Goal: Task Accomplishment & Management: Manage account settings

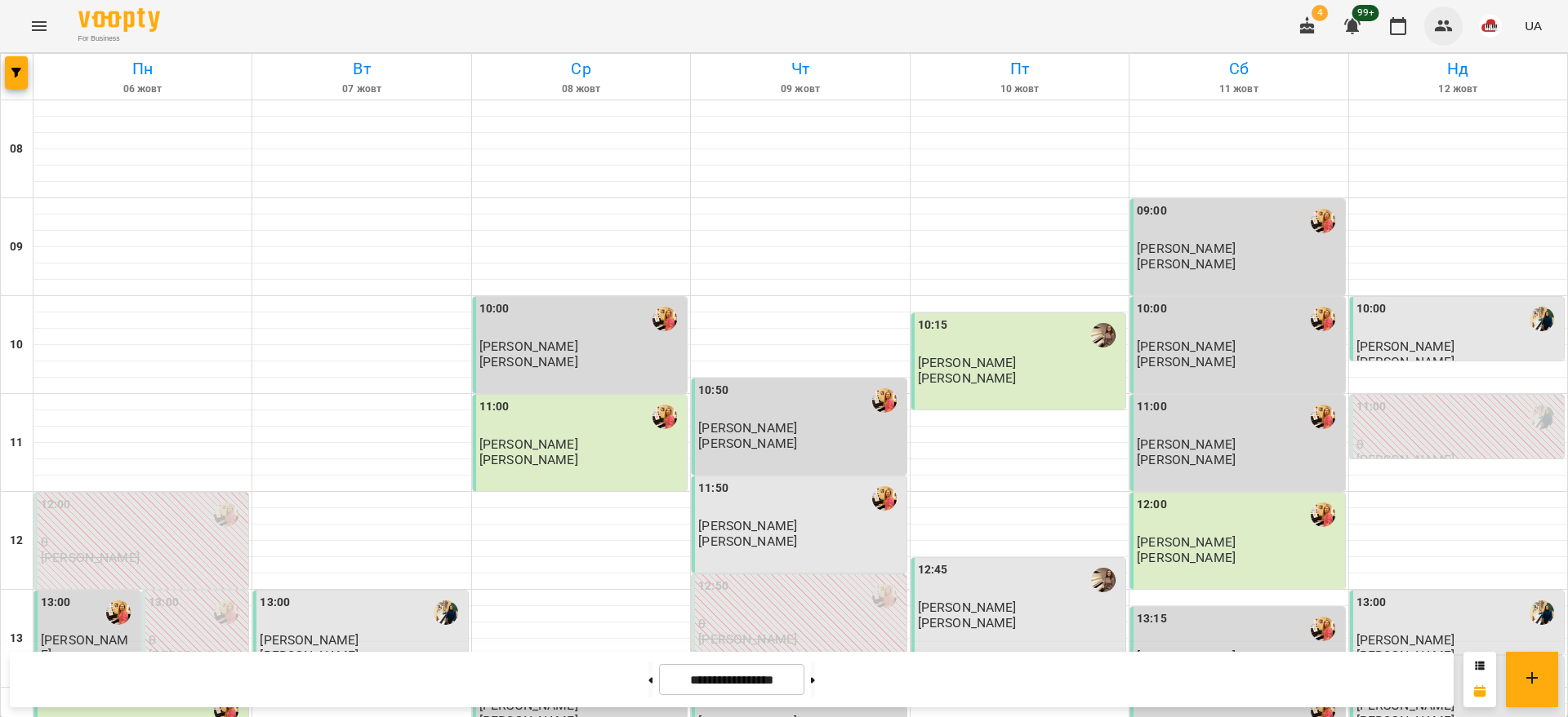
click at [1448, 23] on icon "button" at bounding box center [1444, 27] width 18 height 12
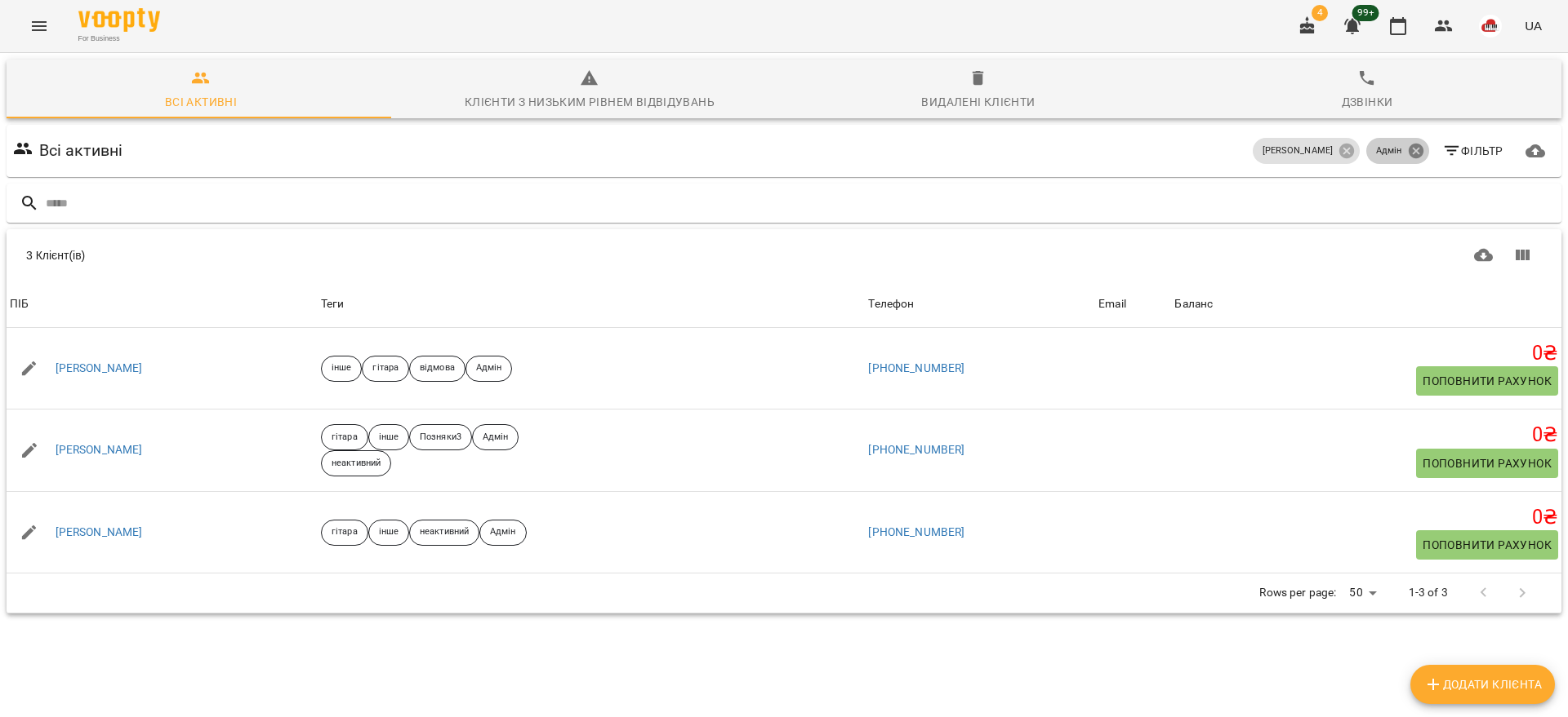
click at [1407, 152] on icon at bounding box center [1416, 151] width 18 height 18
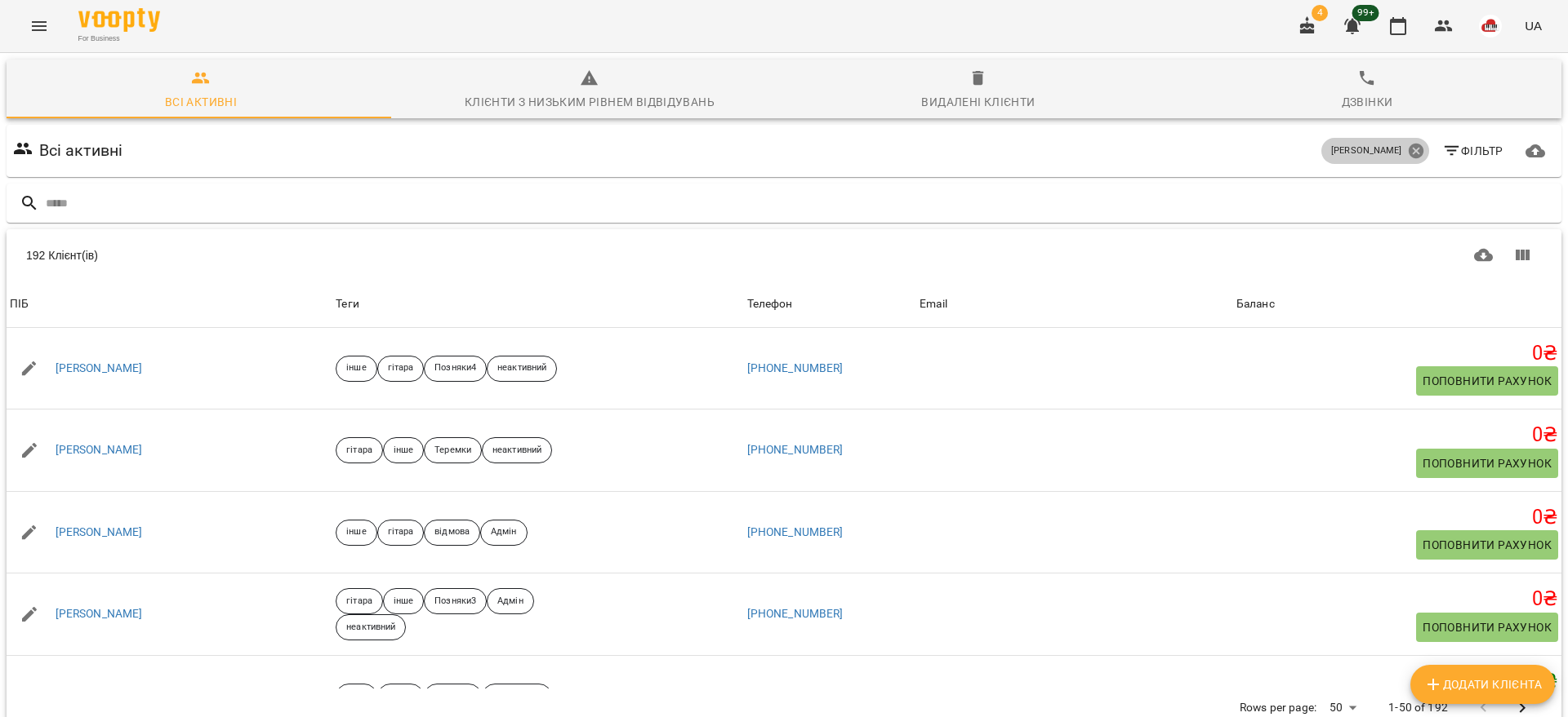
click at [1407, 149] on icon at bounding box center [1416, 151] width 18 height 18
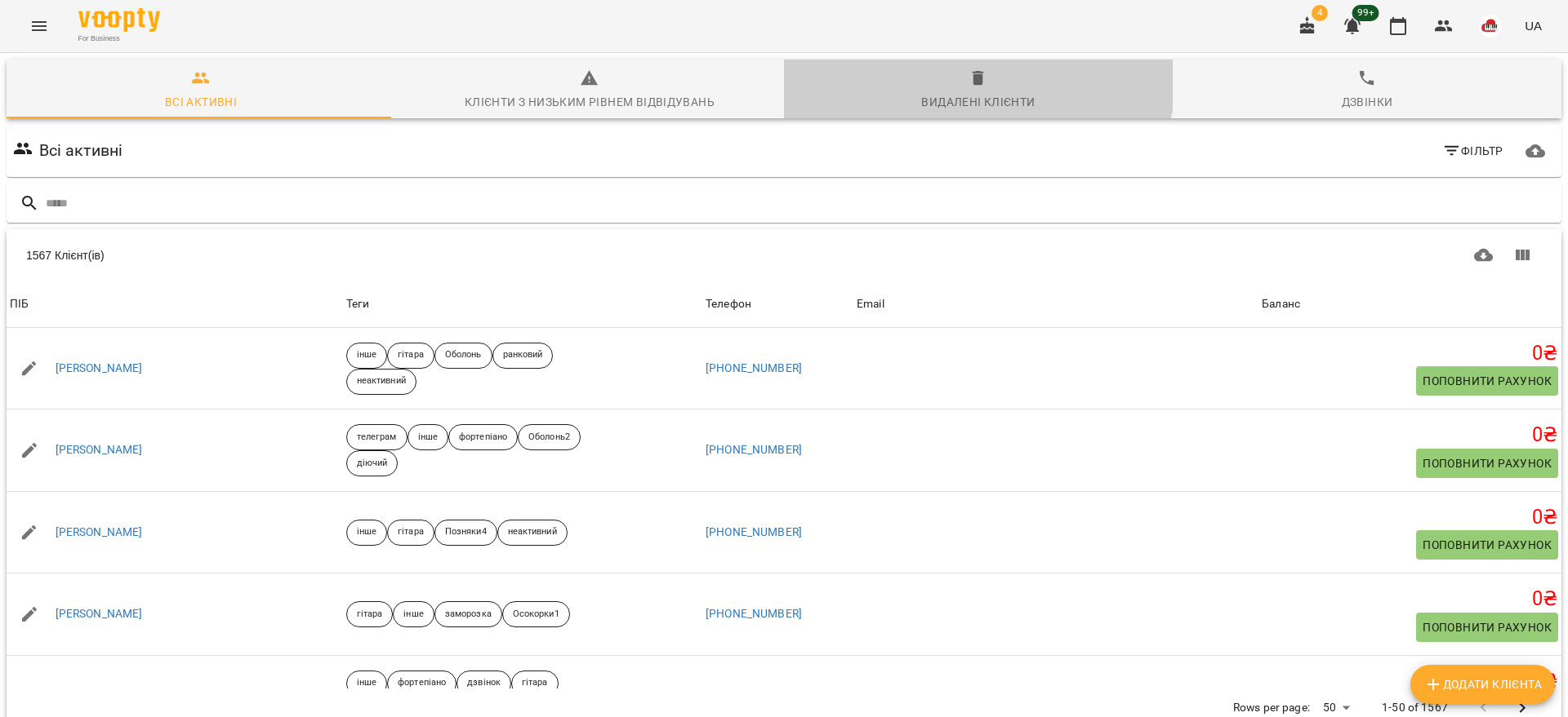
click at [973, 73] on icon "button" at bounding box center [979, 78] width 12 height 15
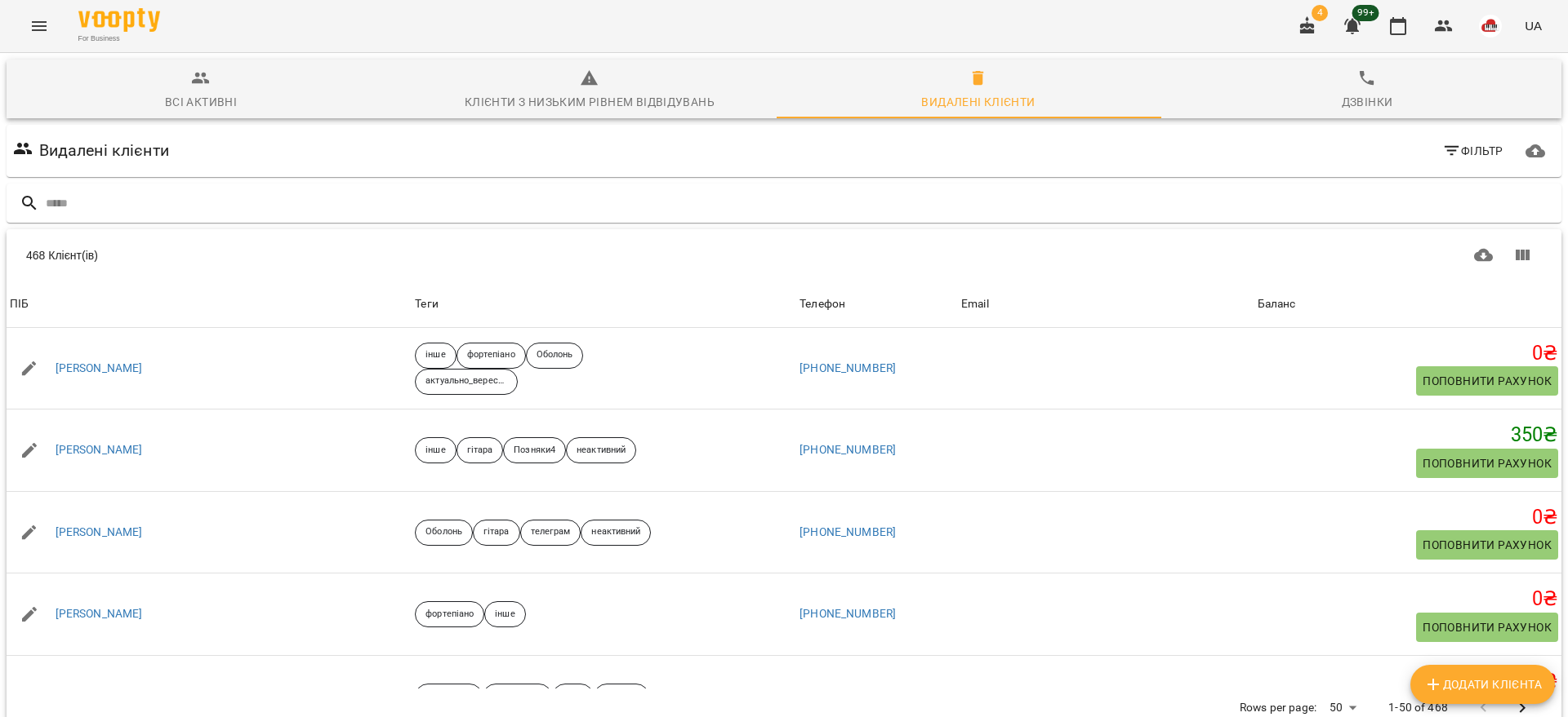
click at [1469, 149] on span "Фільтр" at bounding box center [1473, 151] width 62 height 20
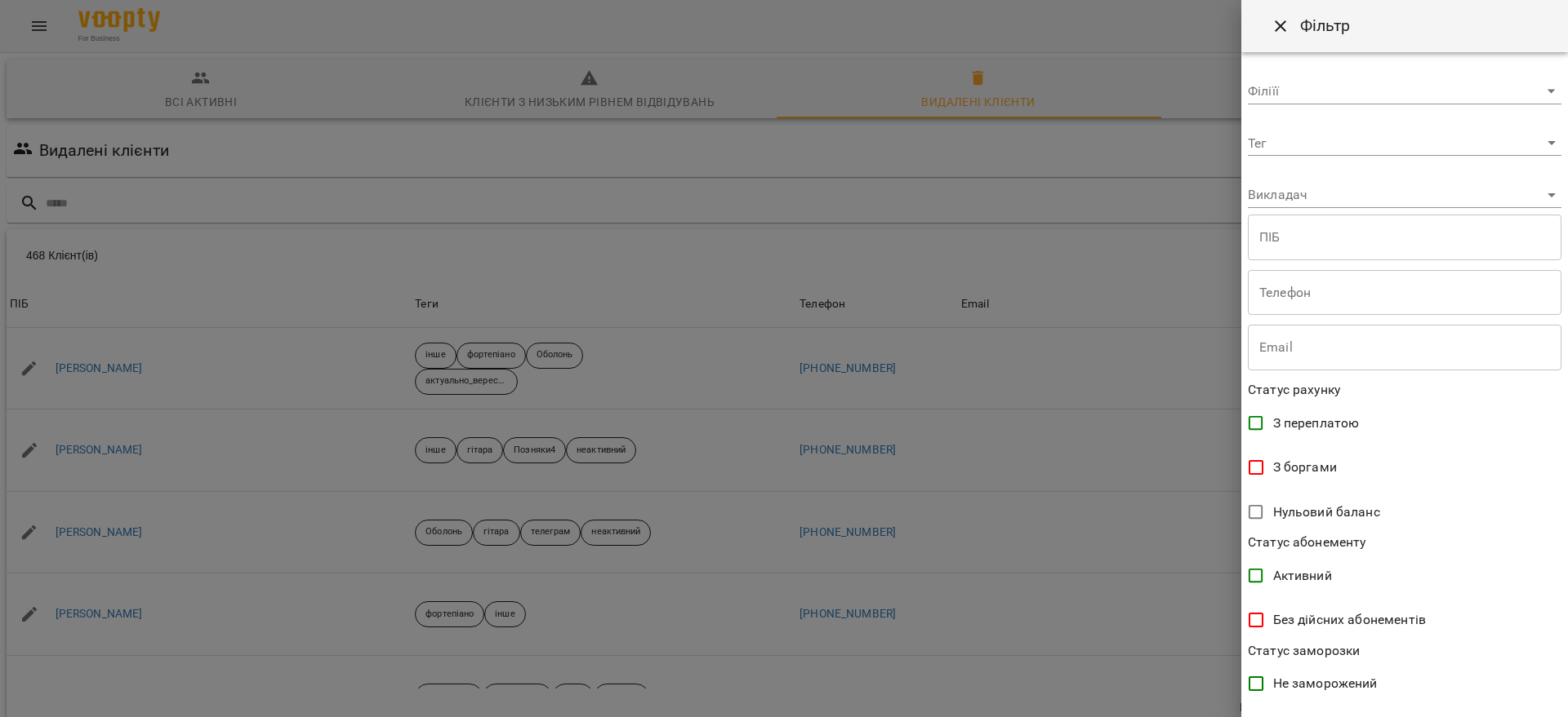
click at [1535, 138] on body "For Business 4 99+ UA Всі активні Клієнти з низьким рівнем відвідувань Видалені…" at bounding box center [784, 425] width 1568 height 850
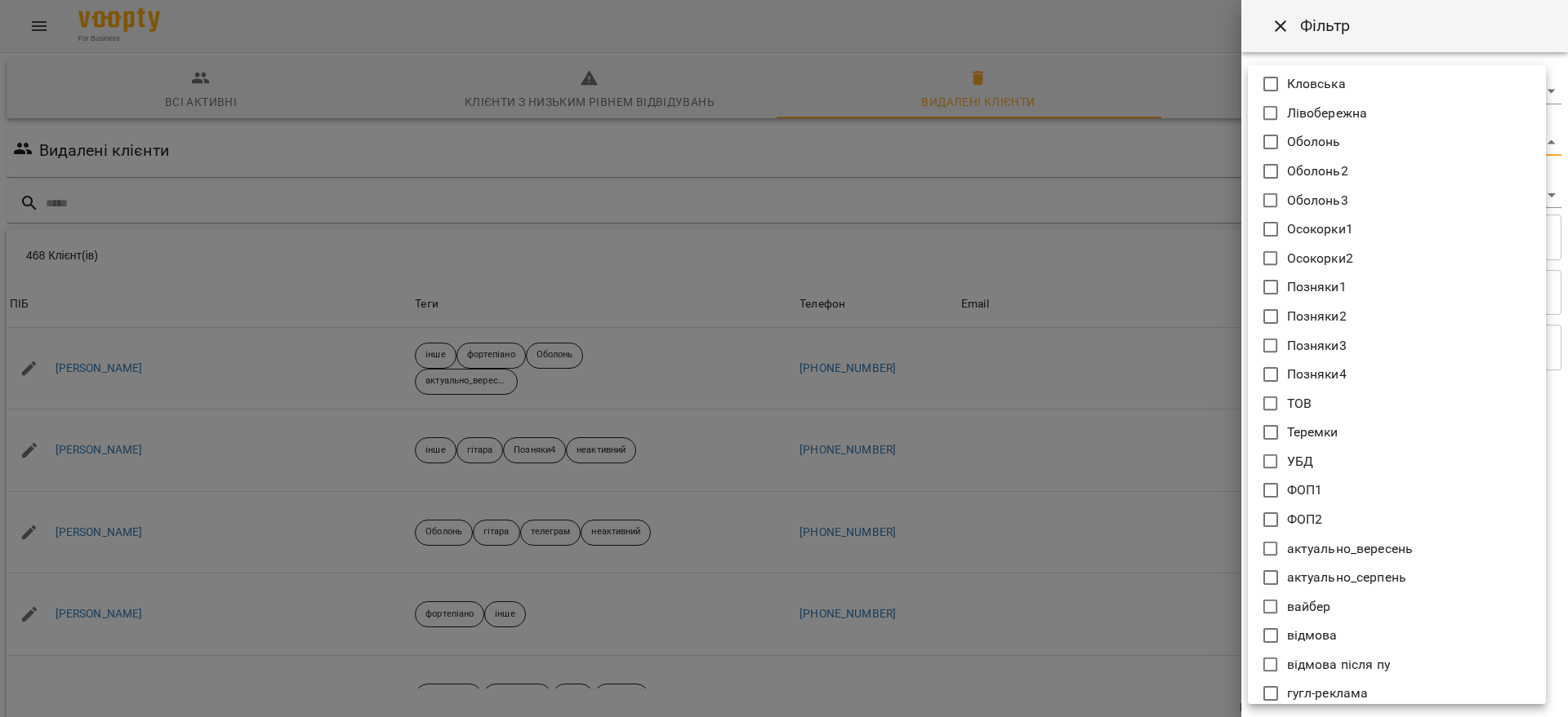
scroll to position [204, 0]
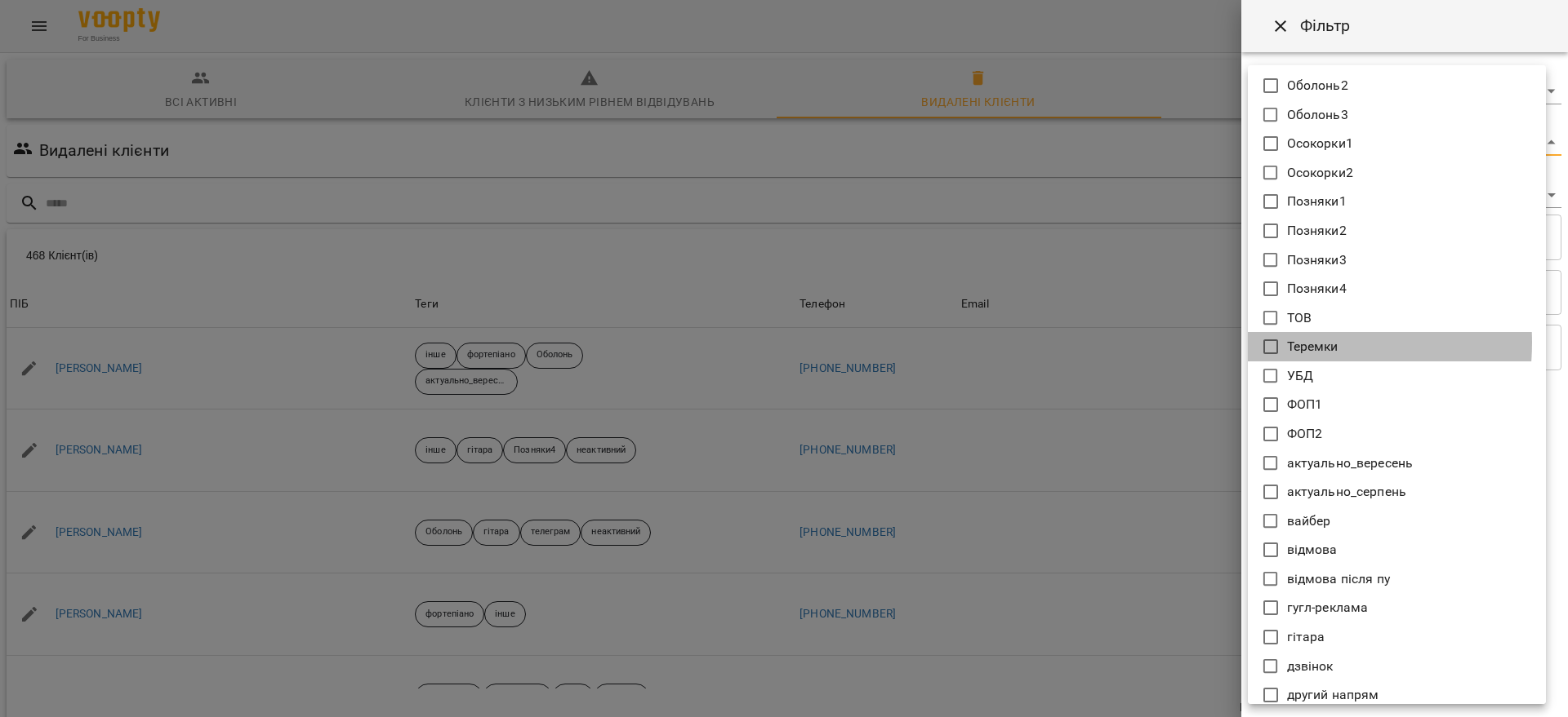
click at [1275, 343] on icon at bounding box center [1271, 347] width 20 height 20
type input "*******"
click at [1136, 253] on div at bounding box center [784, 358] width 1568 height 717
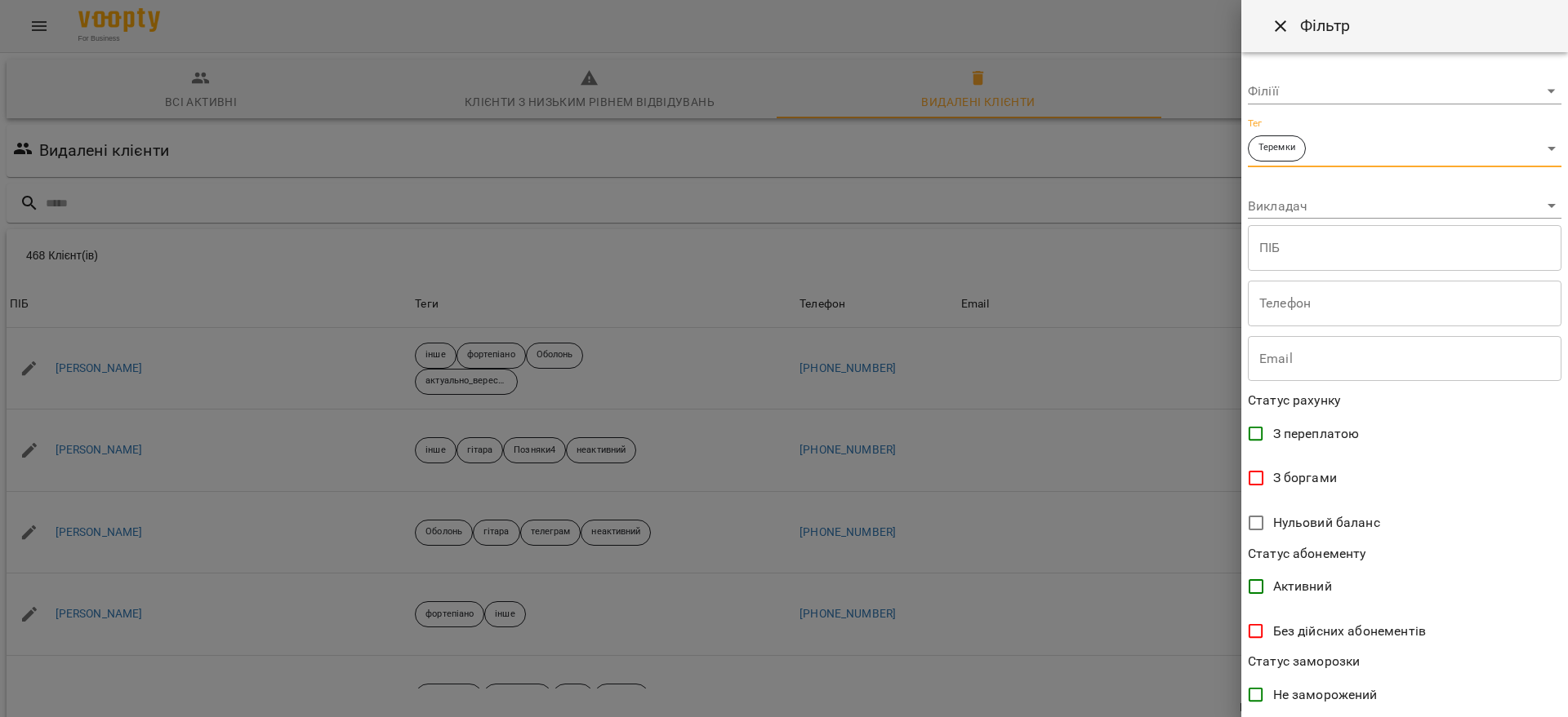
click at [1113, 458] on div at bounding box center [784, 358] width 1568 height 717
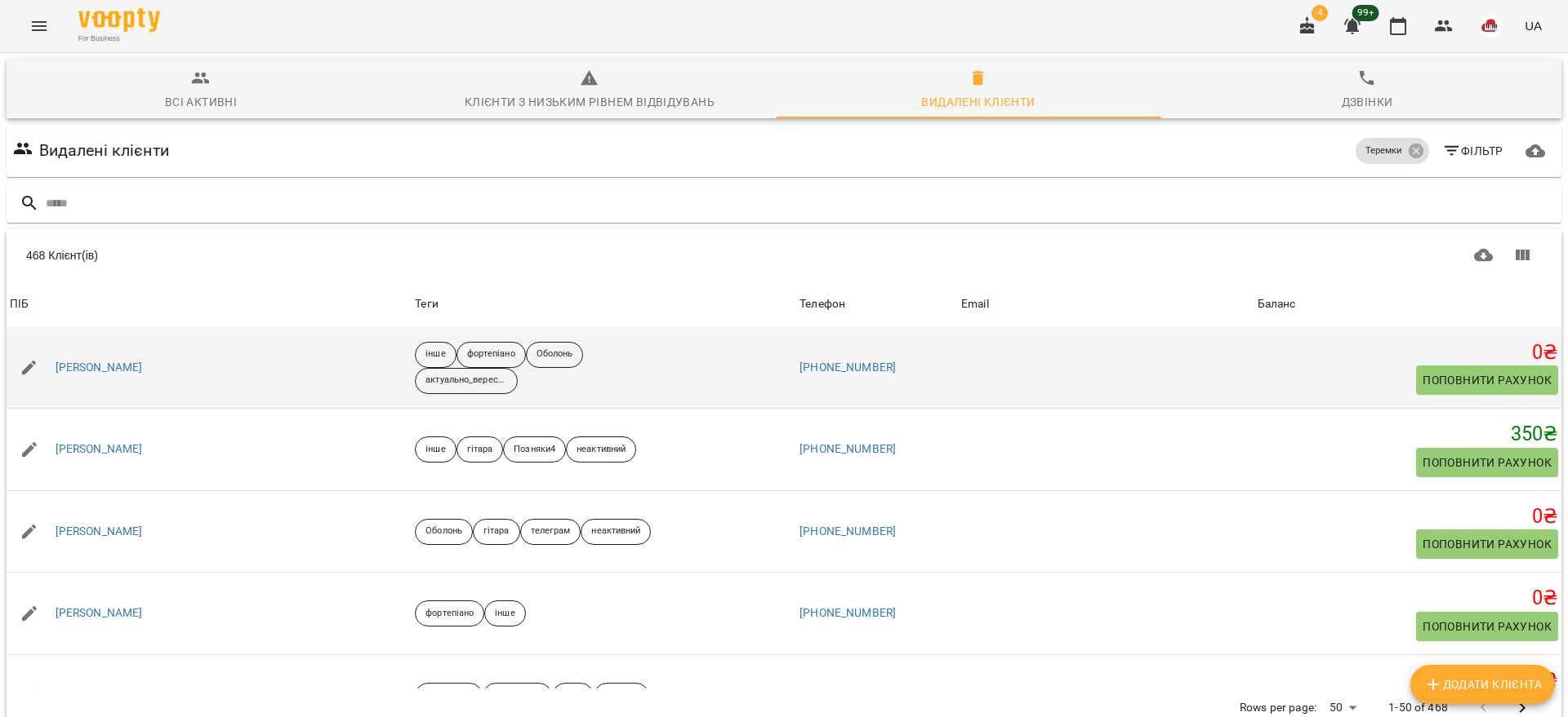
scroll to position [0, 0]
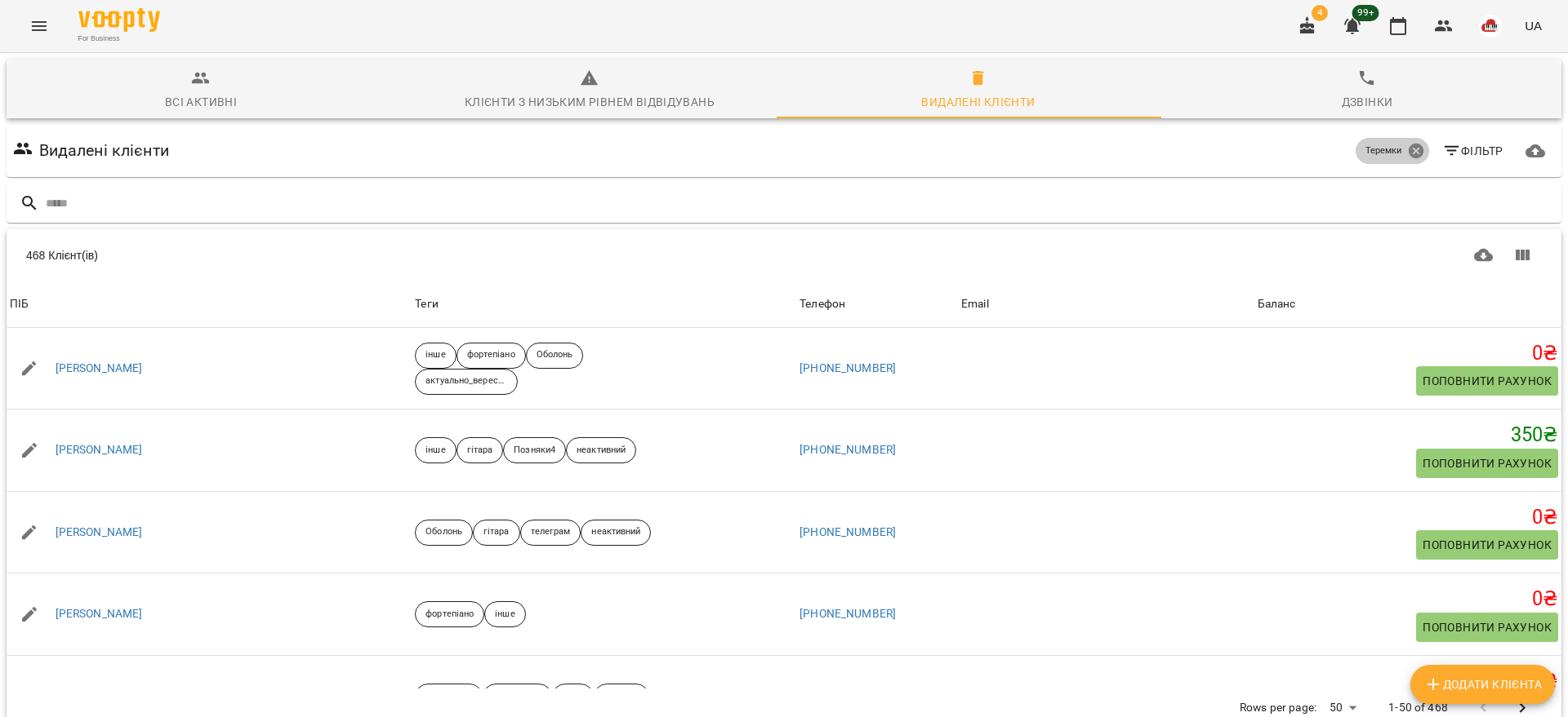
click at [1407, 150] on icon at bounding box center [1416, 151] width 18 height 18
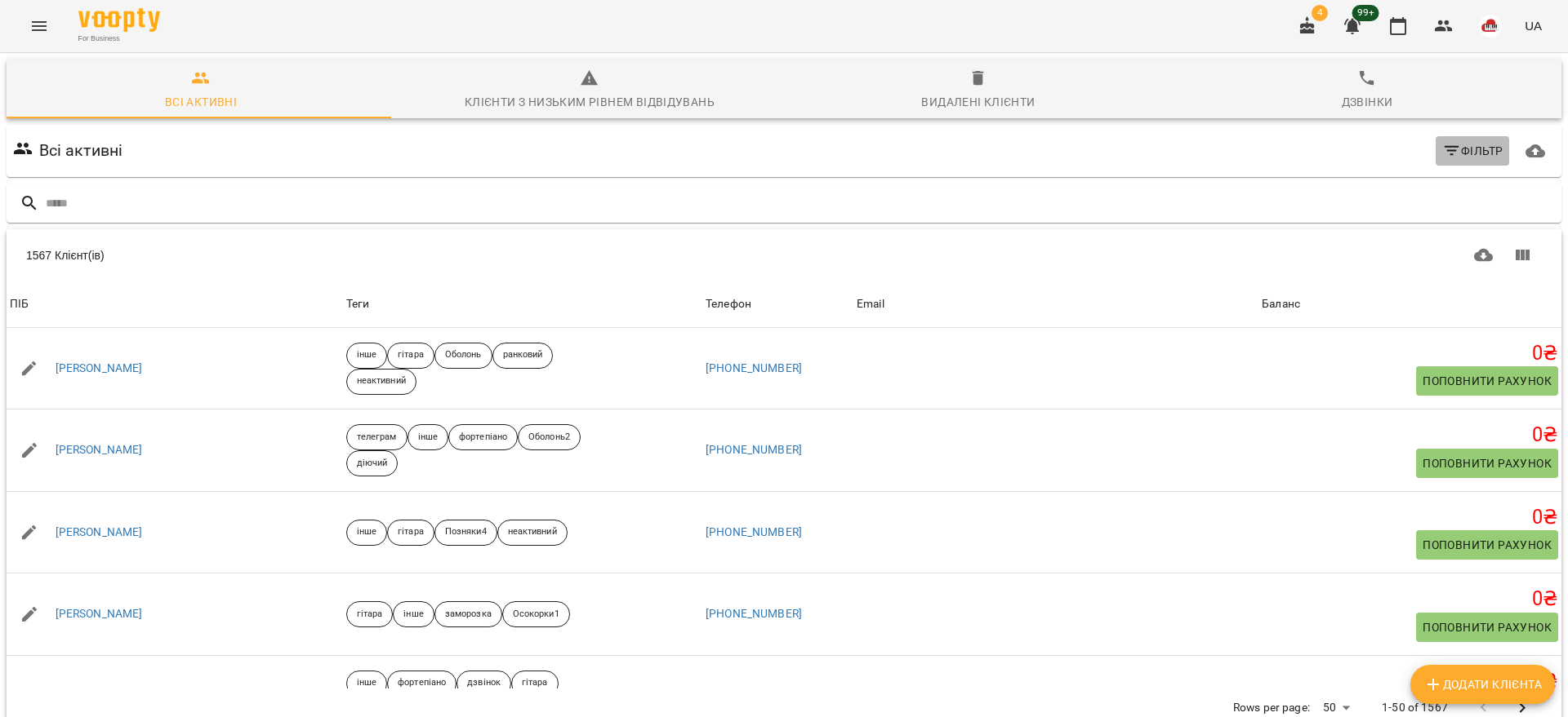
click at [1452, 145] on span "Фільтр" at bounding box center [1473, 151] width 62 height 20
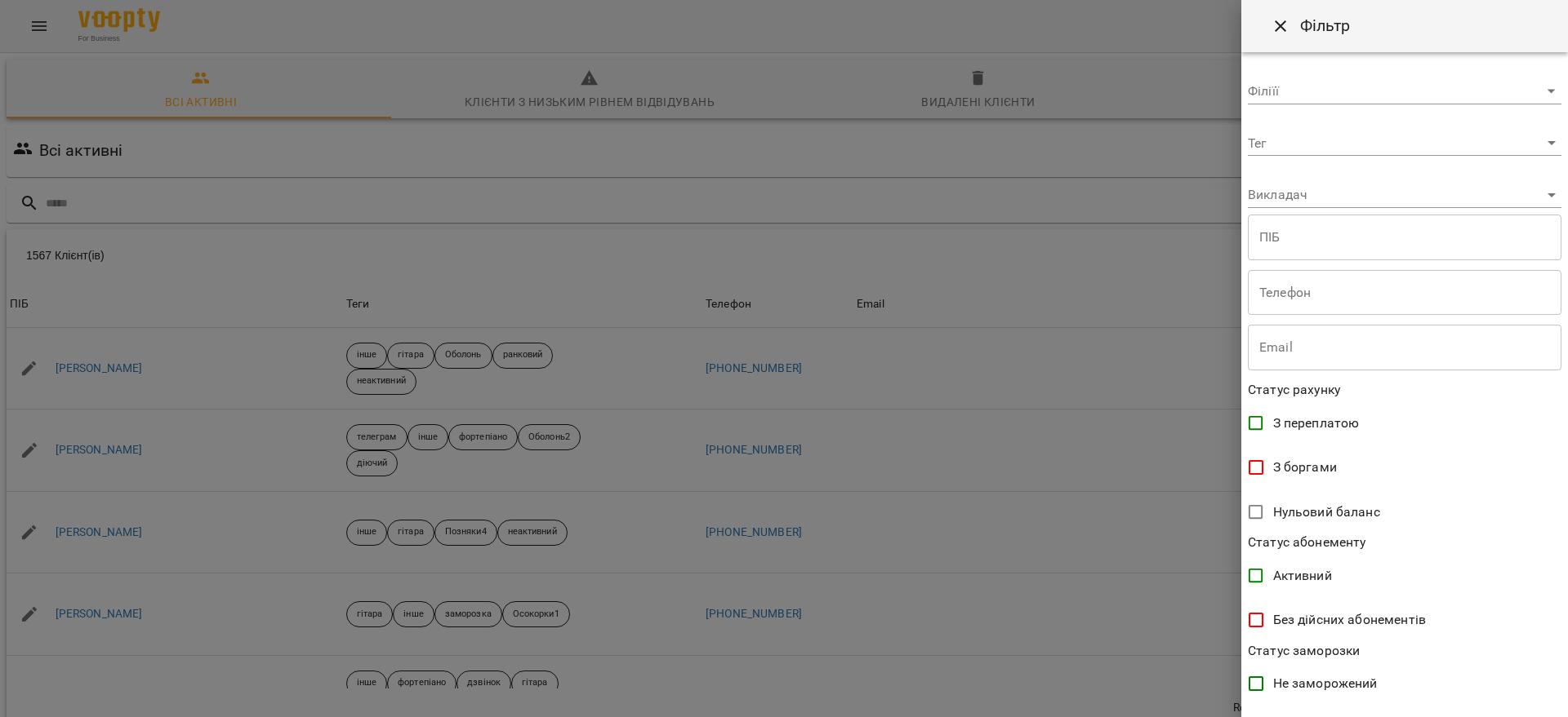
drag, startPoint x: 1025, startPoint y: 186, endPoint x: 979, endPoint y: 129, distance: 73.2
click at [1023, 185] on div at bounding box center [784, 358] width 1568 height 717
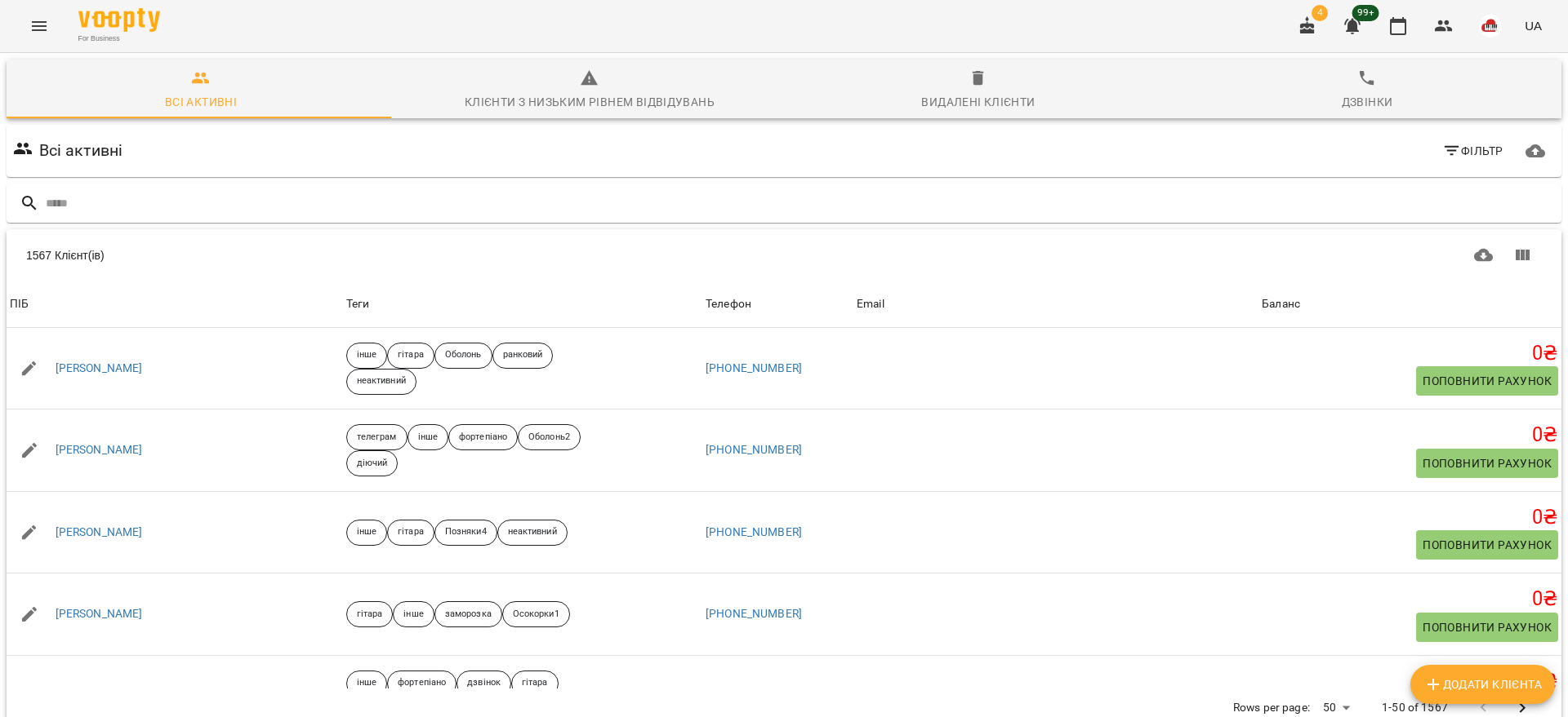
click at [969, 72] on icon "button" at bounding box center [979, 78] width 20 height 20
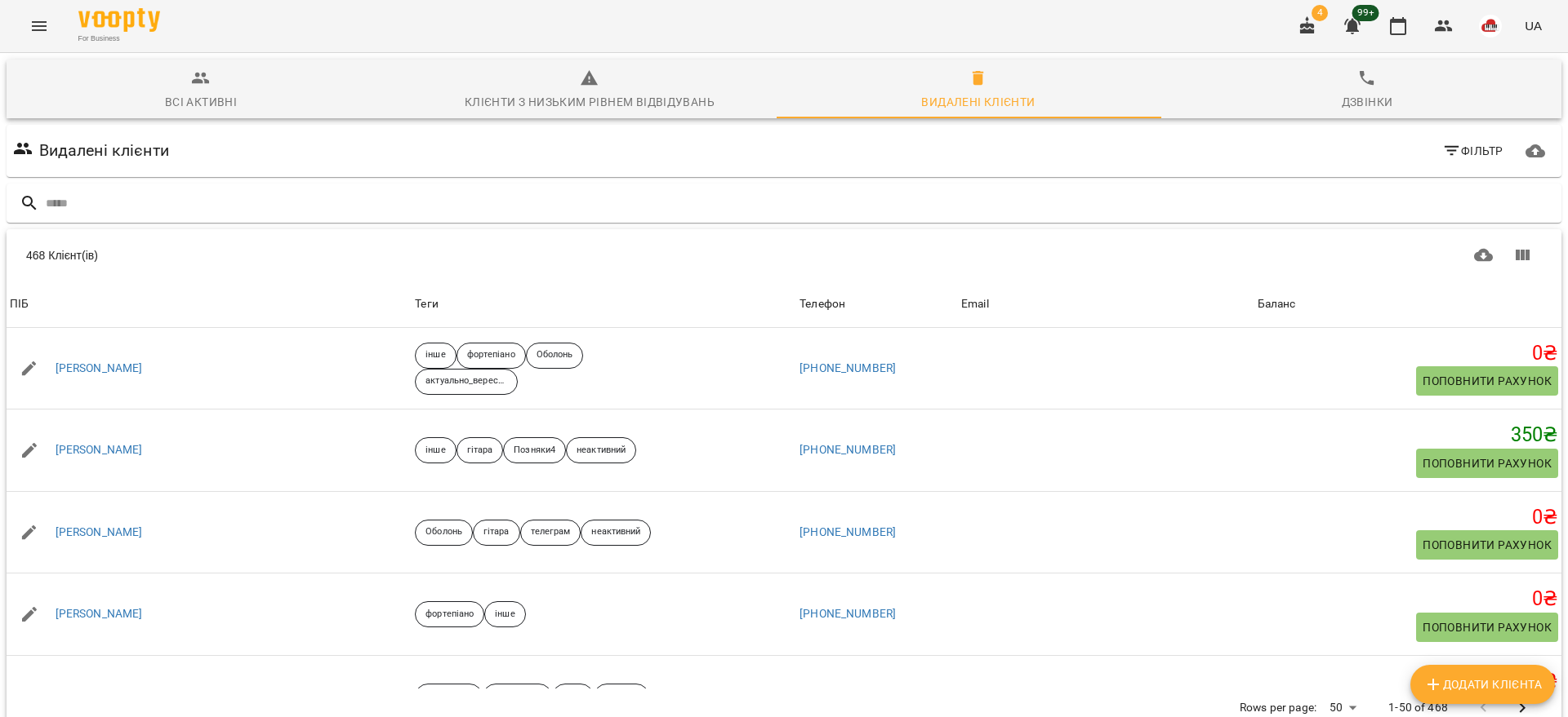
click at [1442, 145] on icon "button" at bounding box center [1452, 151] width 20 height 20
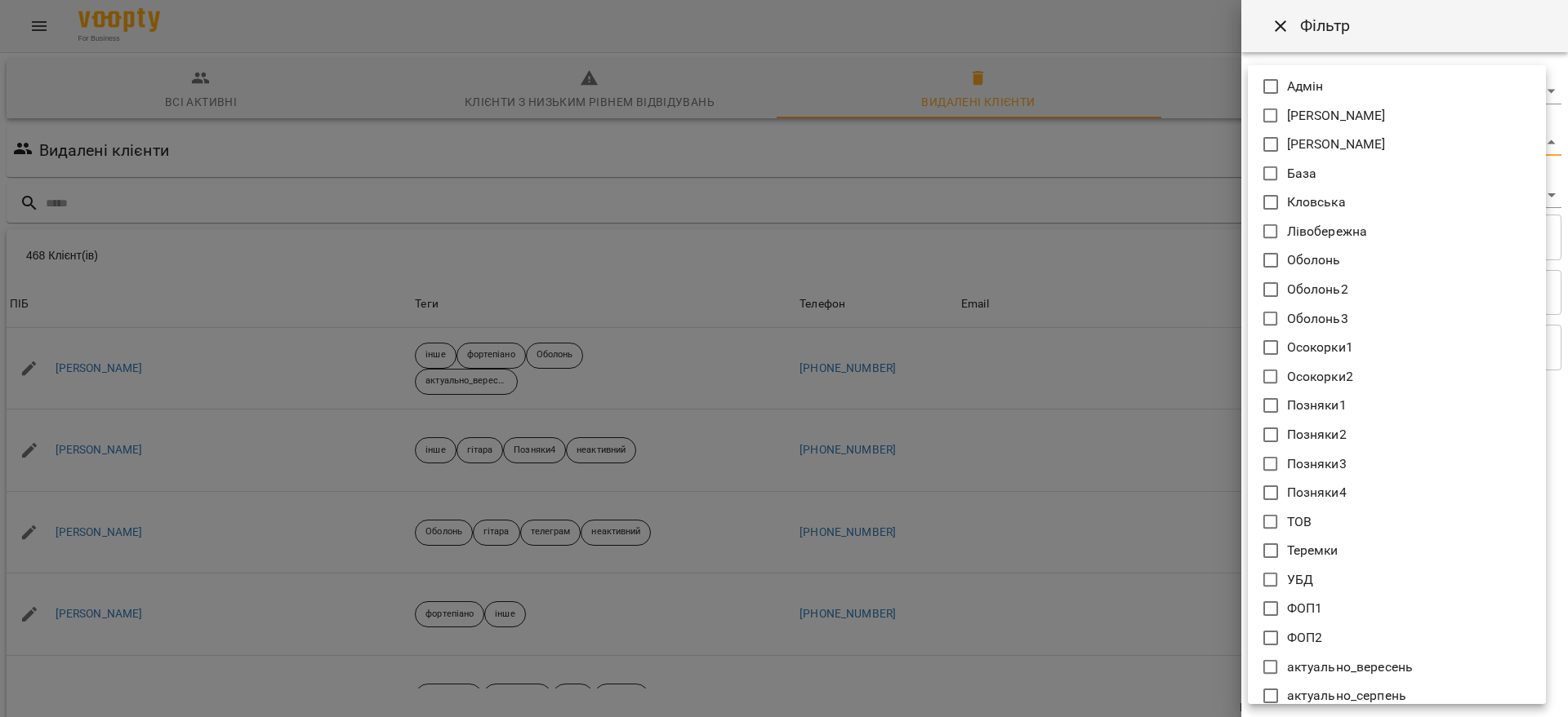
click at [1535, 133] on body "For Business 4 99+ UA Всі активні Клієнти з низьким рівнем відвідувань Видалені…" at bounding box center [784, 425] width 1568 height 850
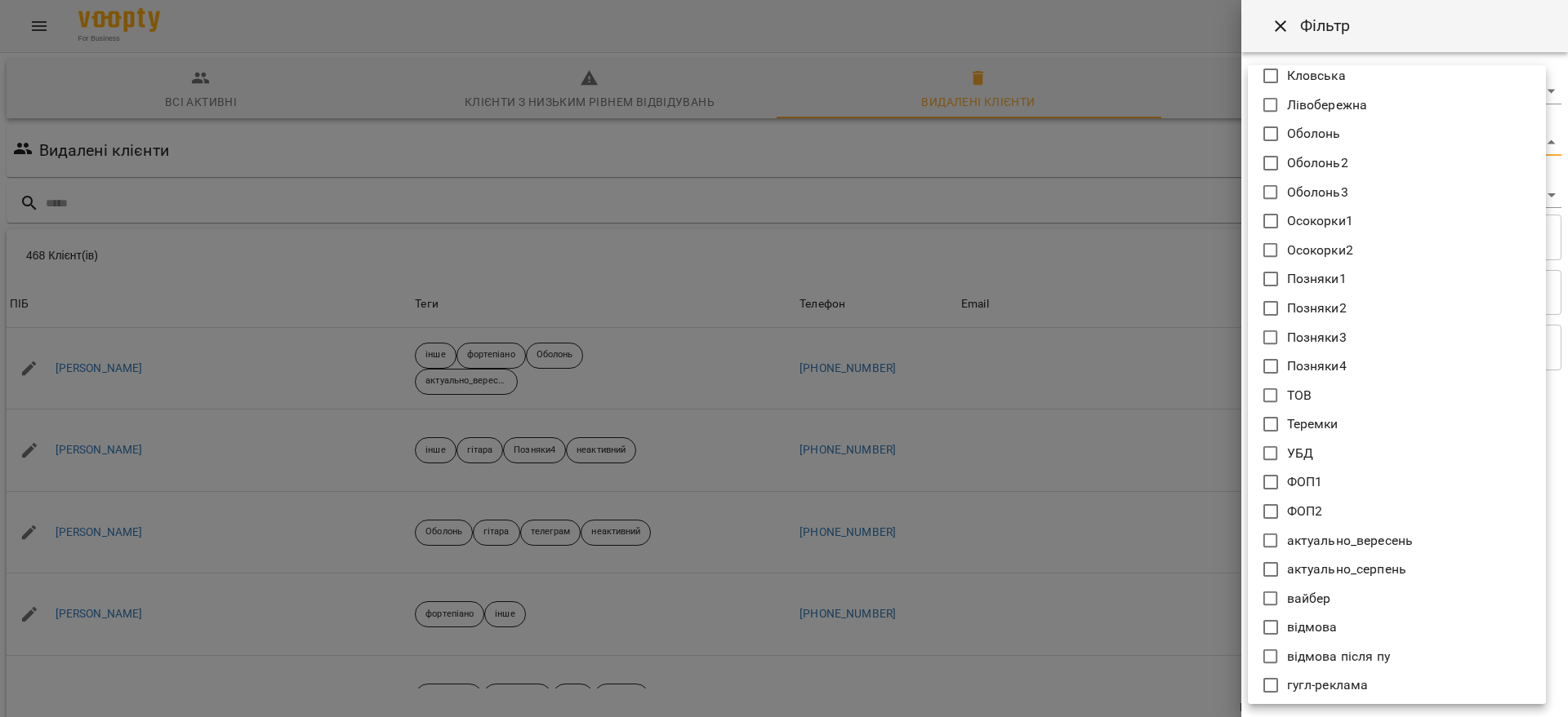
scroll to position [408, 0]
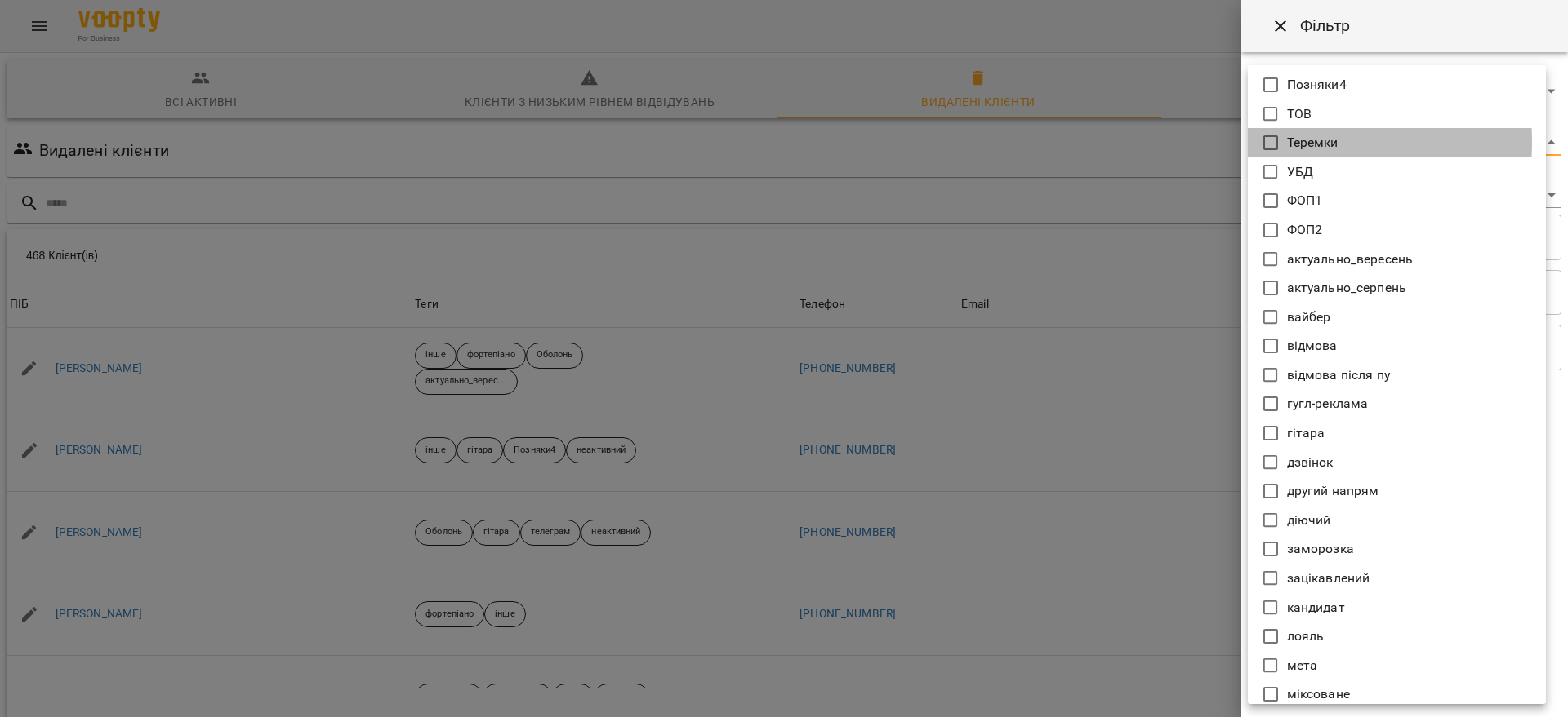
click at [1275, 142] on icon at bounding box center [1271, 143] width 20 height 20
type input "*******"
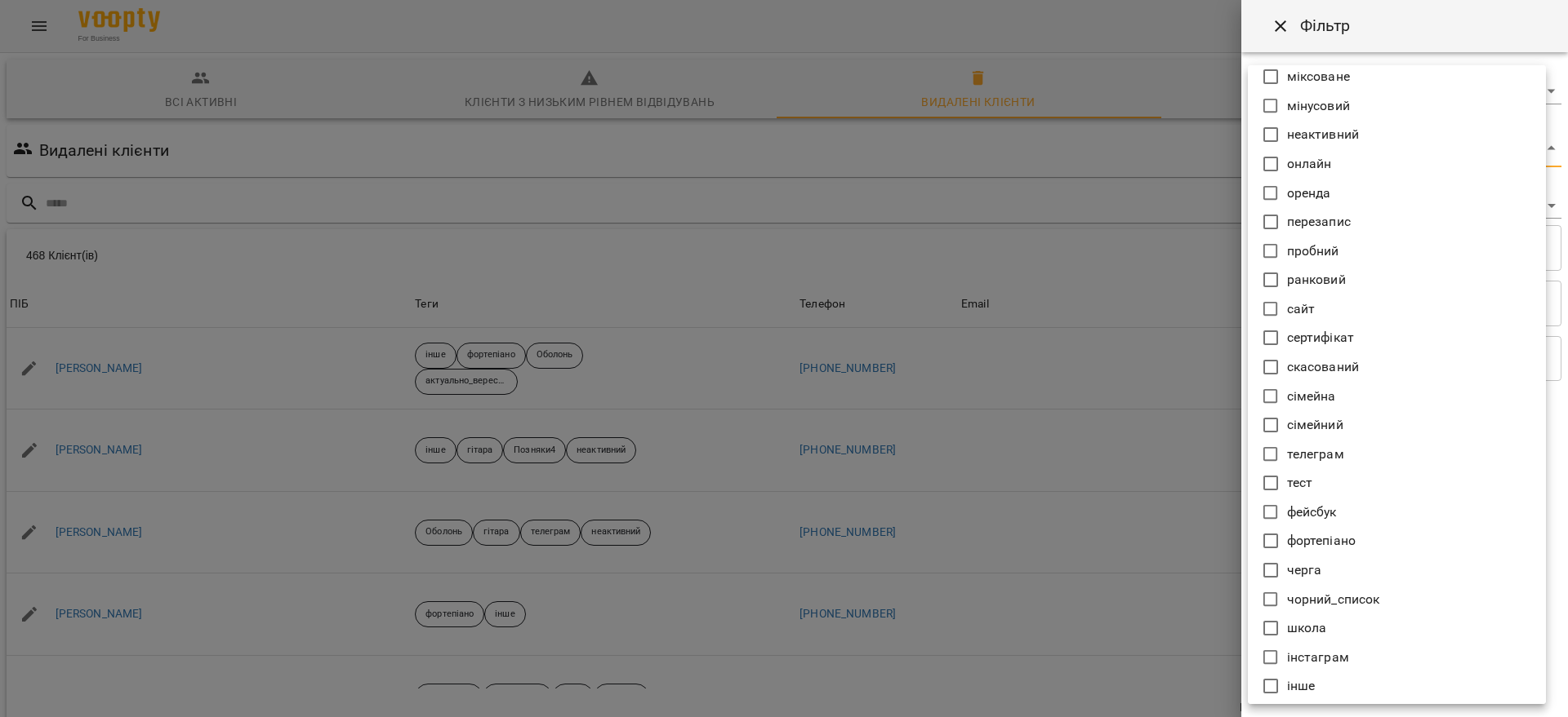
scroll to position [1029, 0]
click at [1091, 163] on div at bounding box center [784, 358] width 1568 height 717
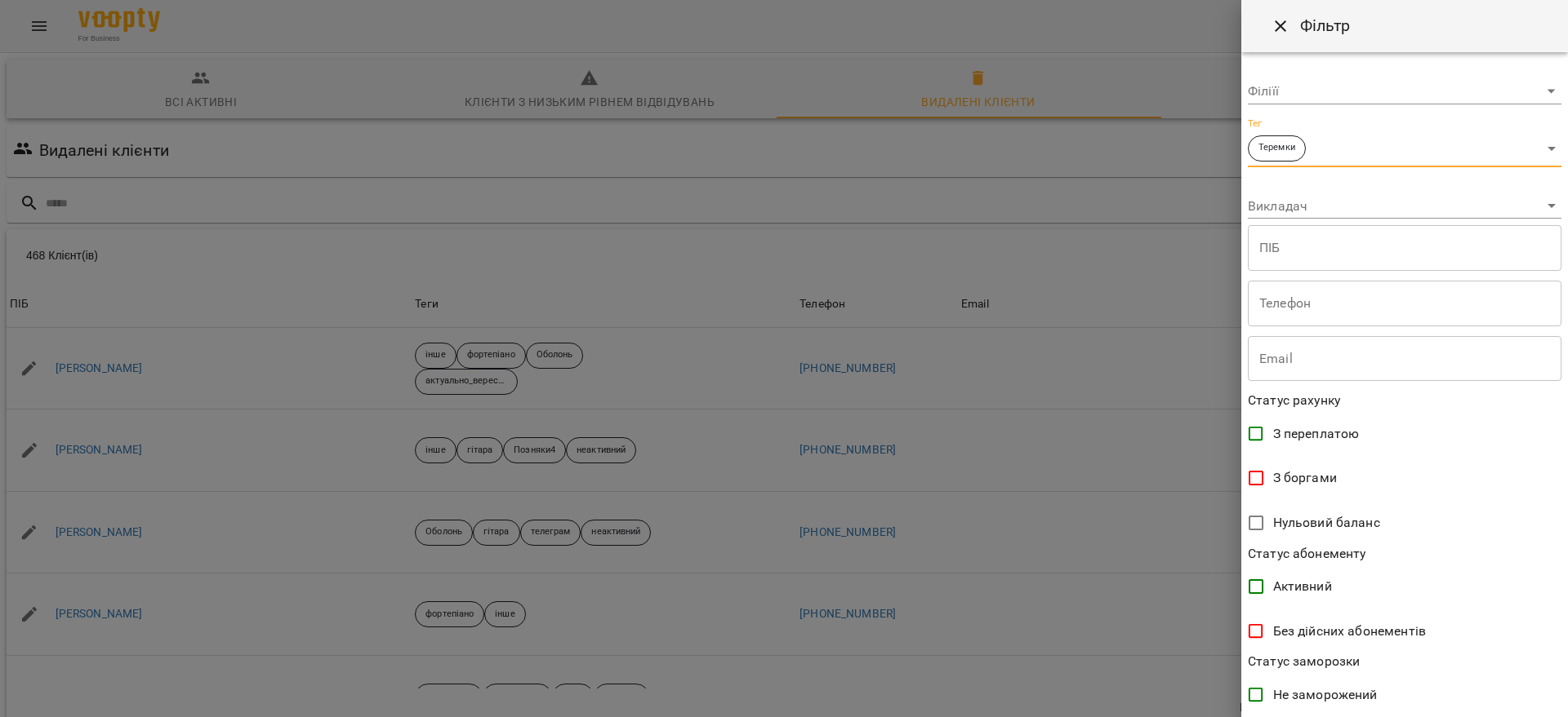
click at [1144, 327] on div at bounding box center [784, 358] width 1568 height 717
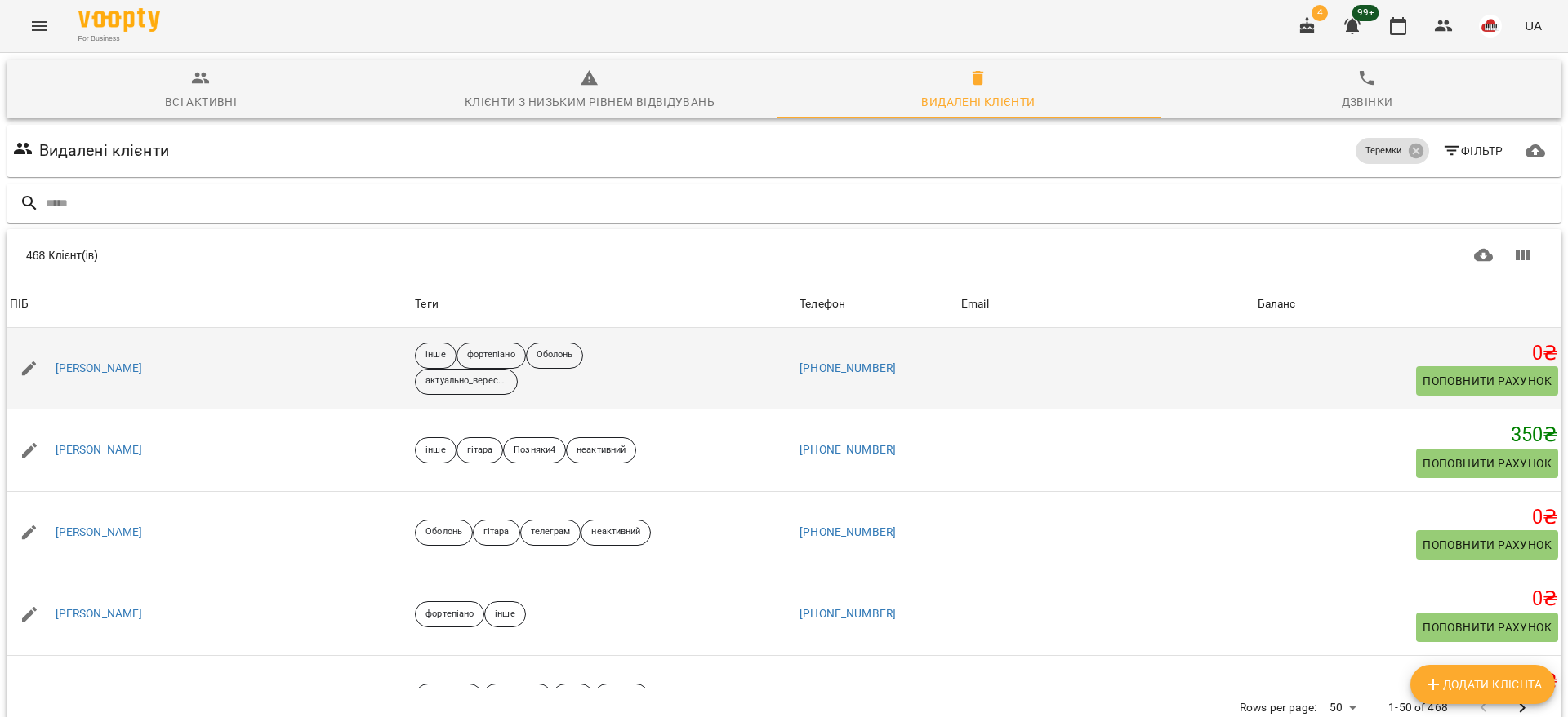
scroll to position [204, 0]
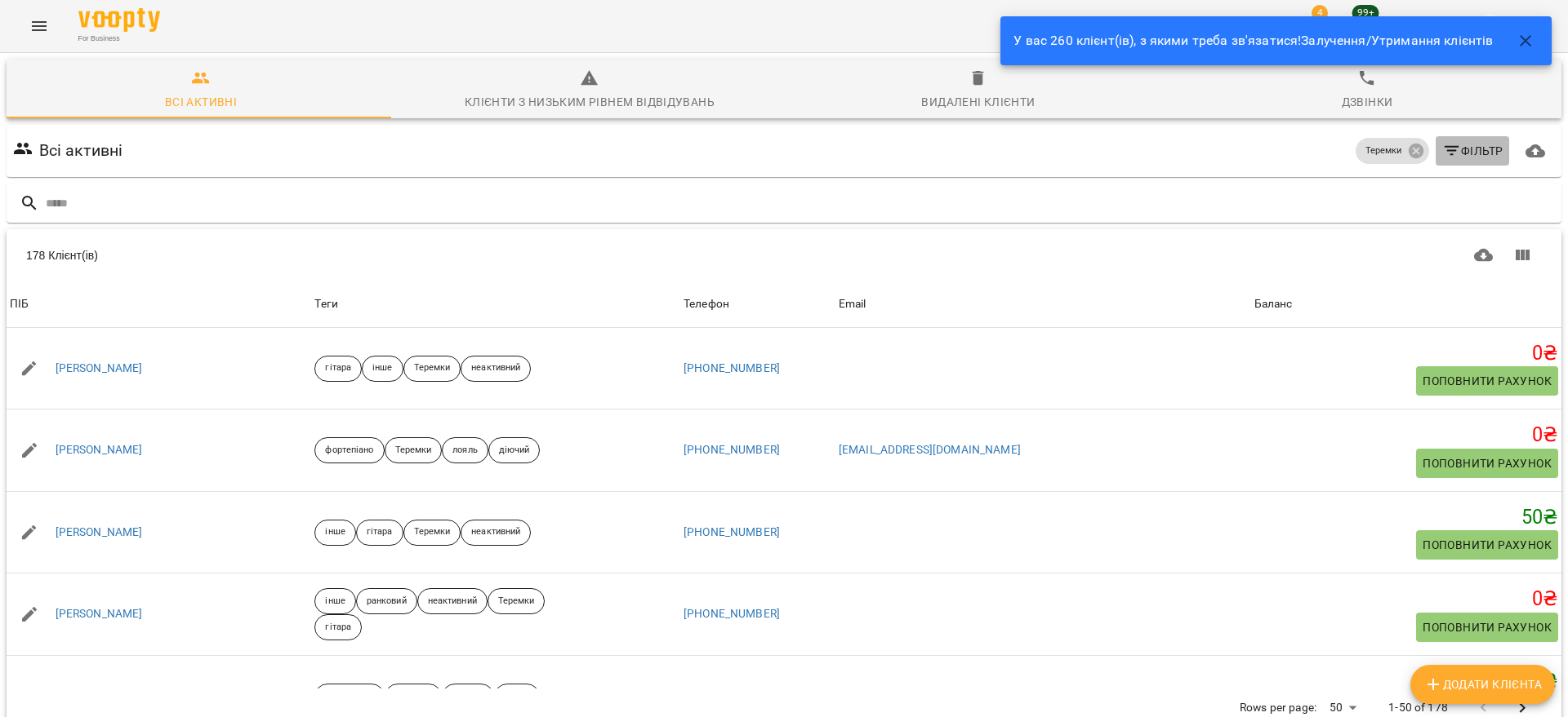
click at [1462, 146] on span "Фільтр" at bounding box center [1473, 151] width 62 height 20
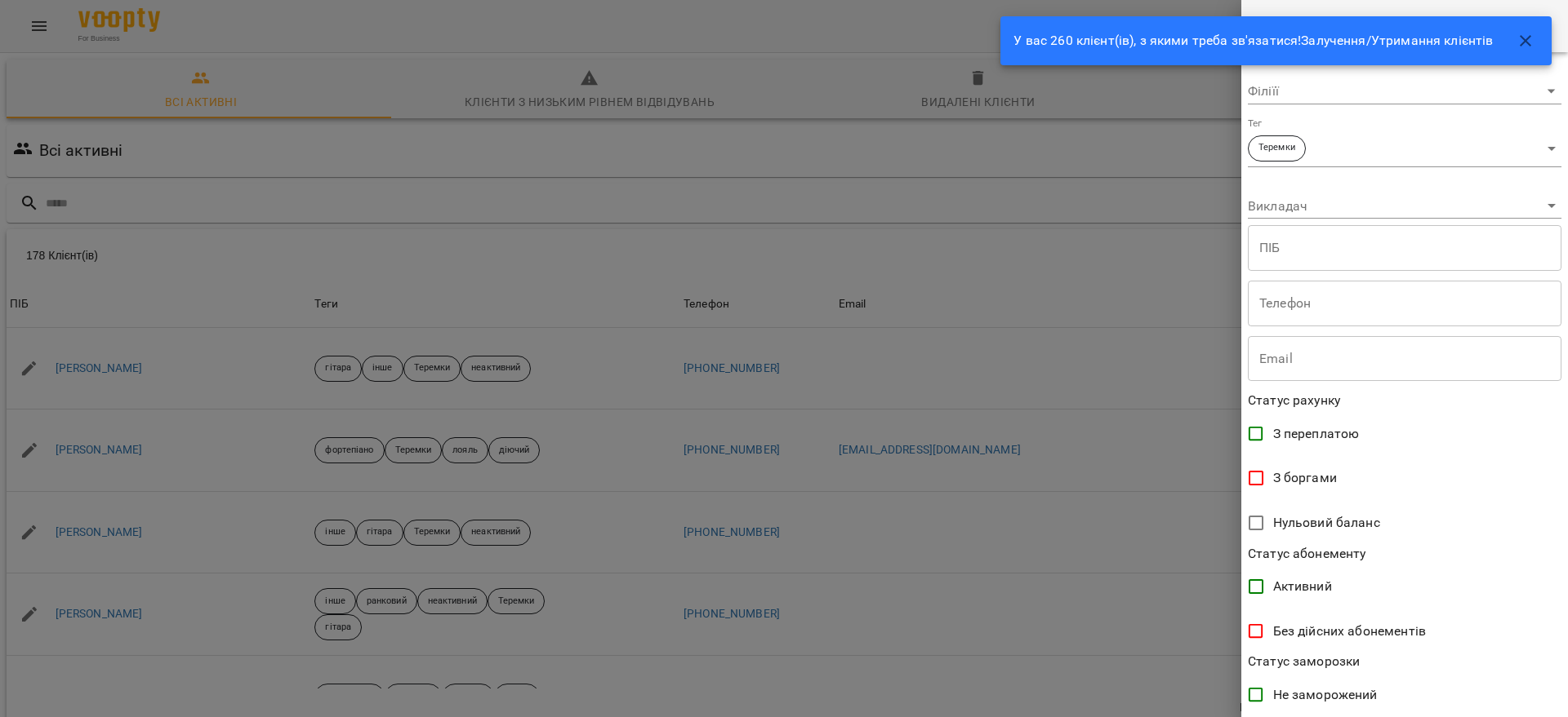
click at [1182, 381] on div at bounding box center [784, 358] width 1568 height 717
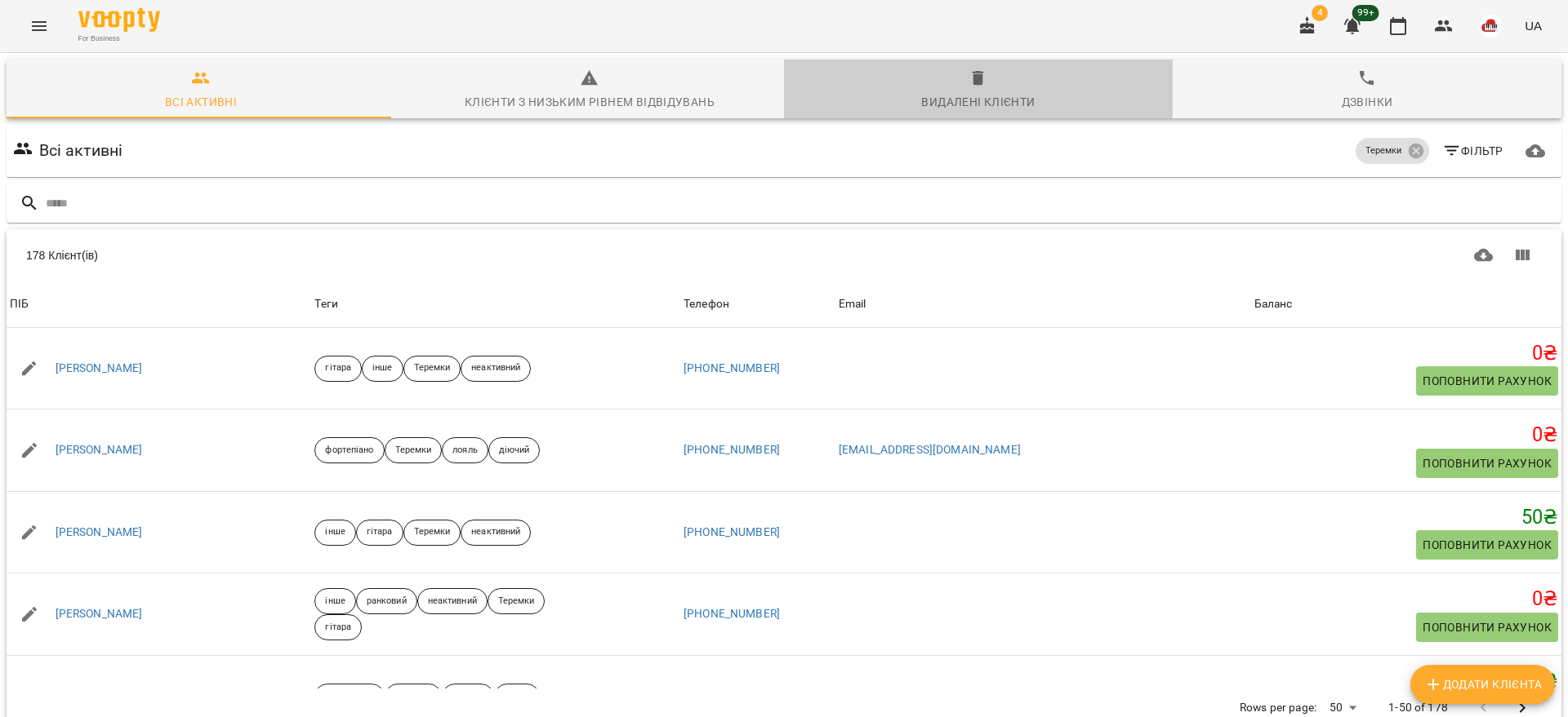
click at [973, 75] on icon "button" at bounding box center [979, 78] width 12 height 15
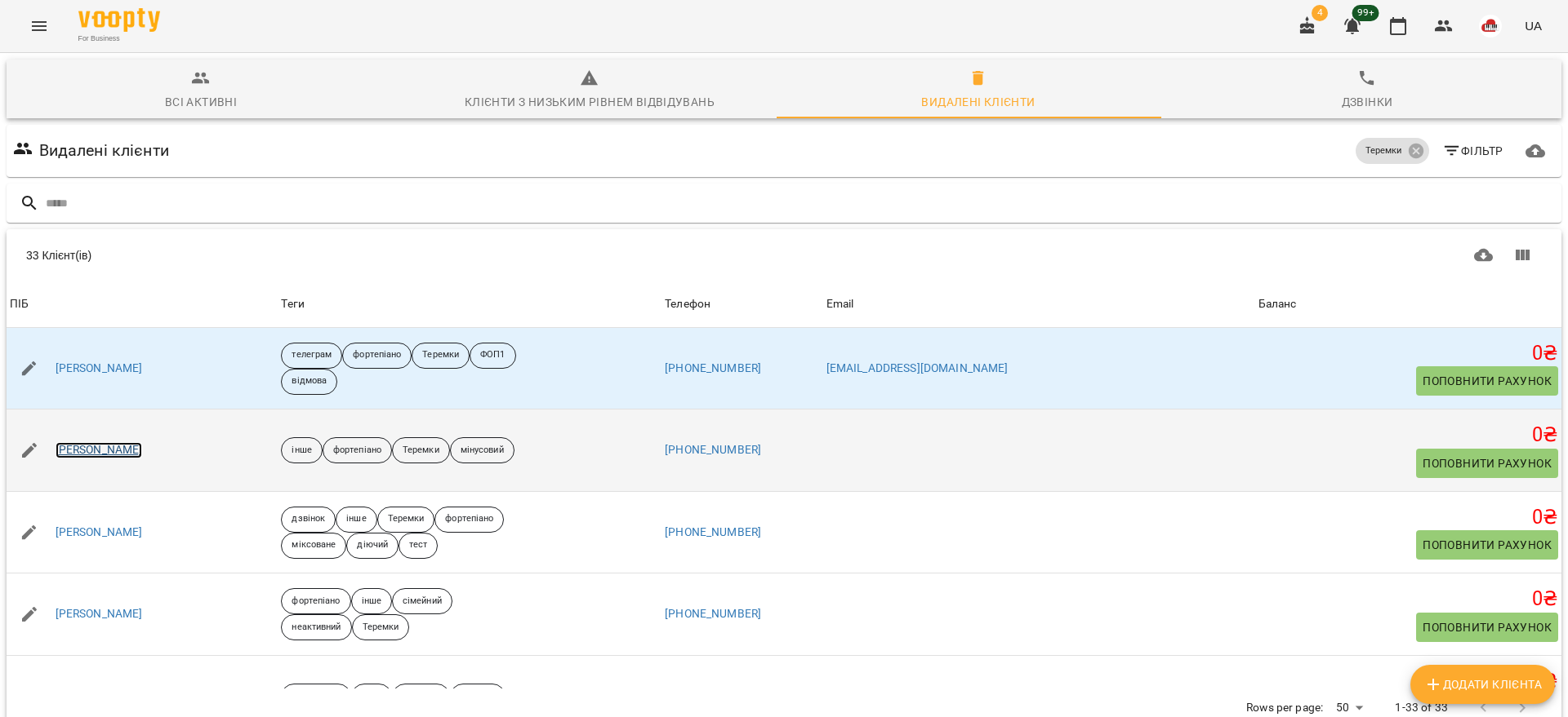
click at [132, 445] on link "[PERSON_NAME]" at bounding box center [99, 450] width 87 height 16
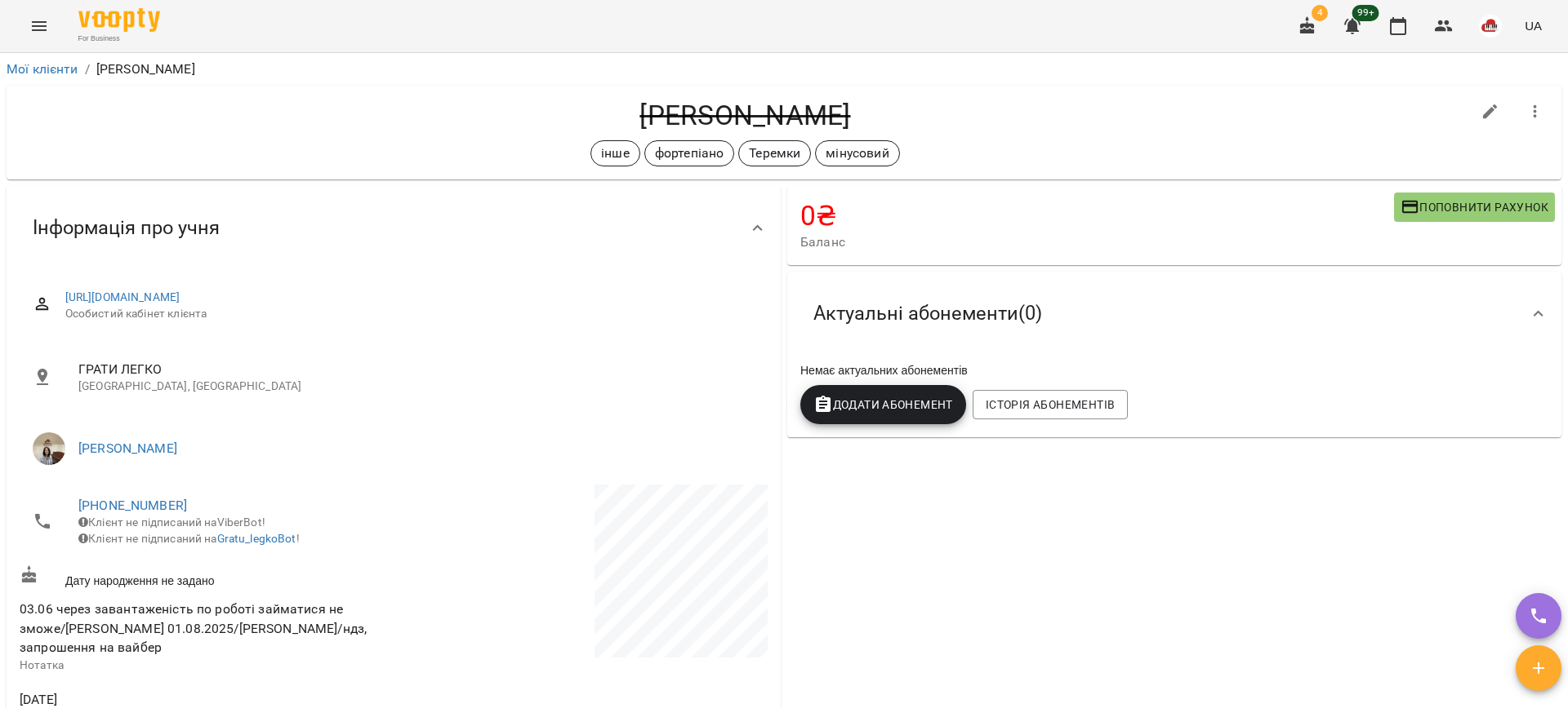
click at [731, 121] on h4 "[PERSON_NAME]" at bounding box center [745, 115] width 1451 height 34
click at [665, 122] on h4 "[PERSON_NAME]" at bounding box center [745, 115] width 1451 height 34
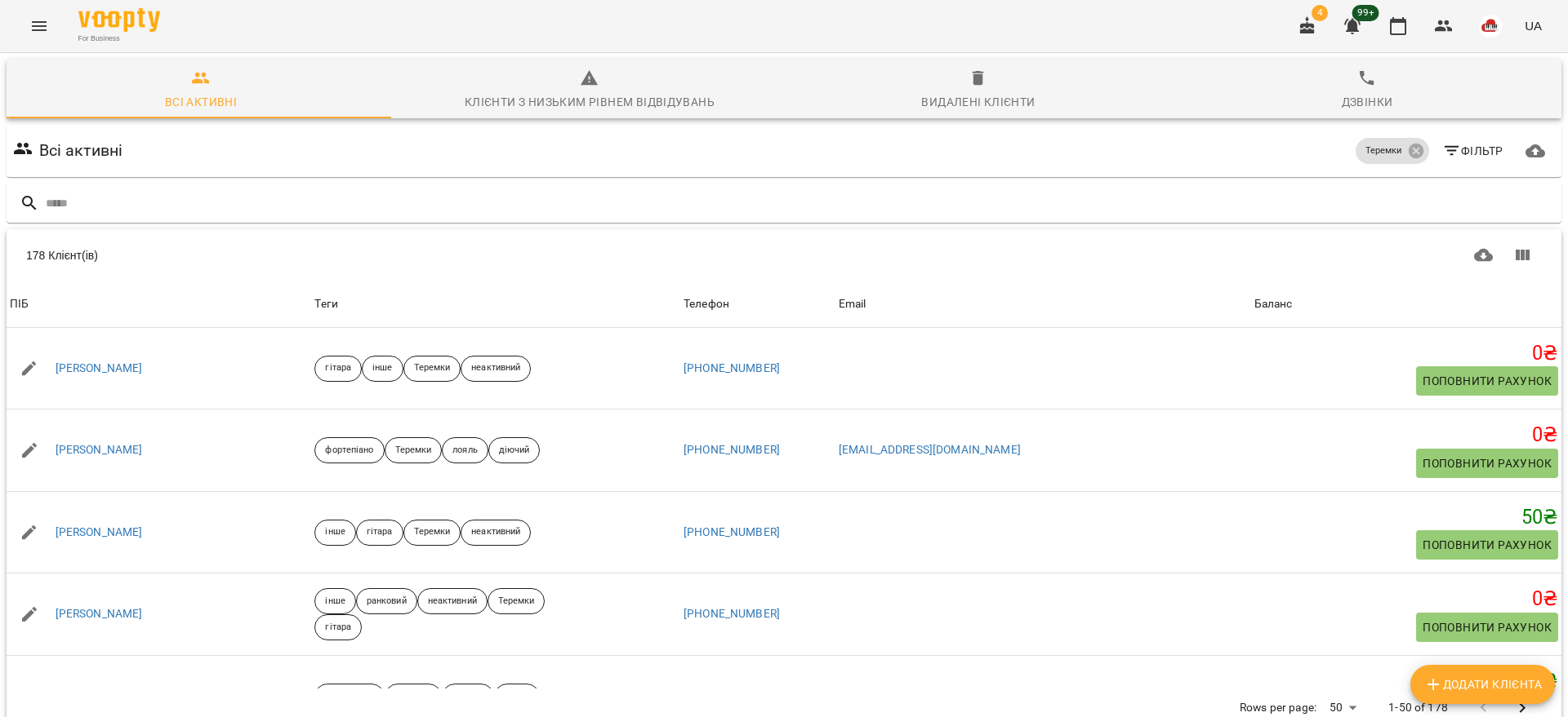
click at [973, 78] on icon "button" at bounding box center [979, 78] width 12 height 15
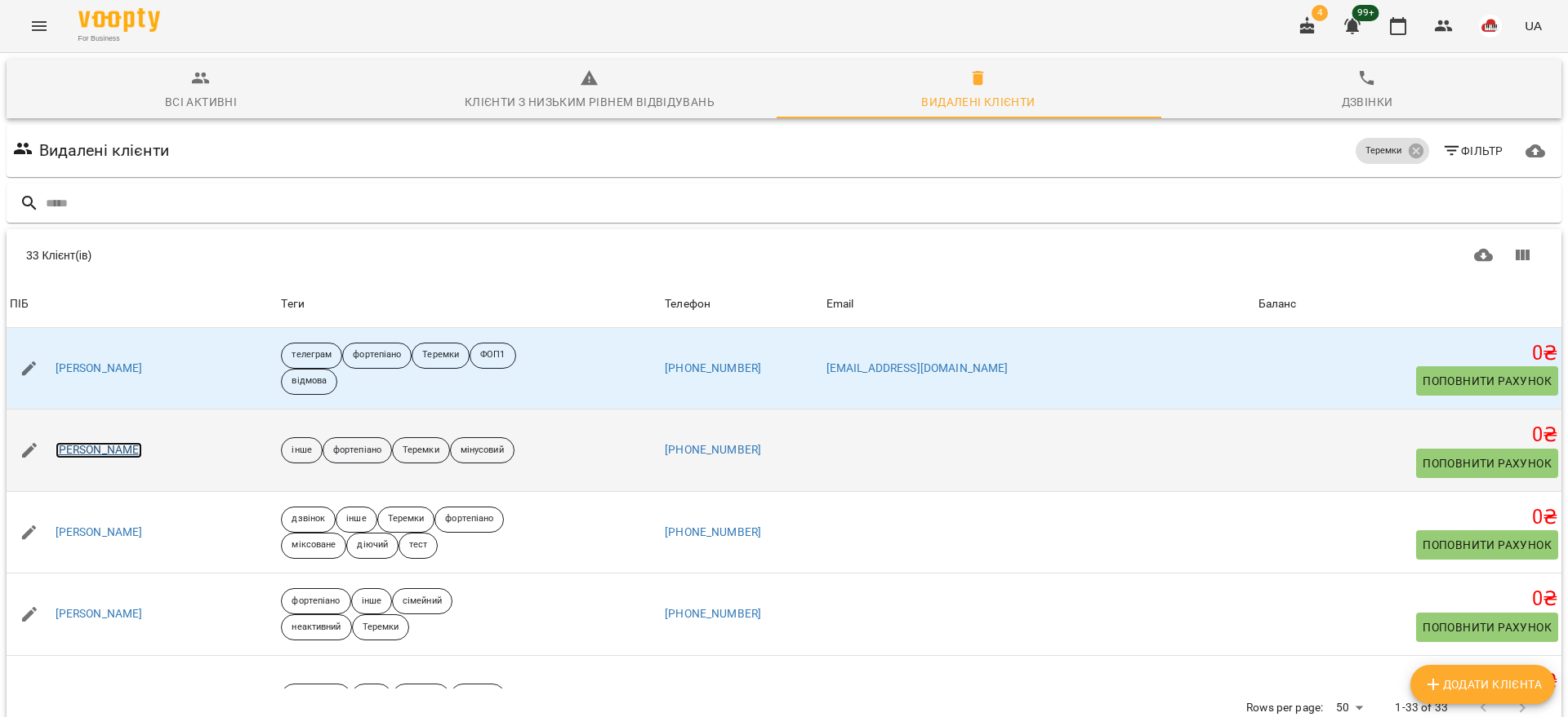
click at [98, 447] on link "[PERSON_NAME]" at bounding box center [99, 450] width 87 height 16
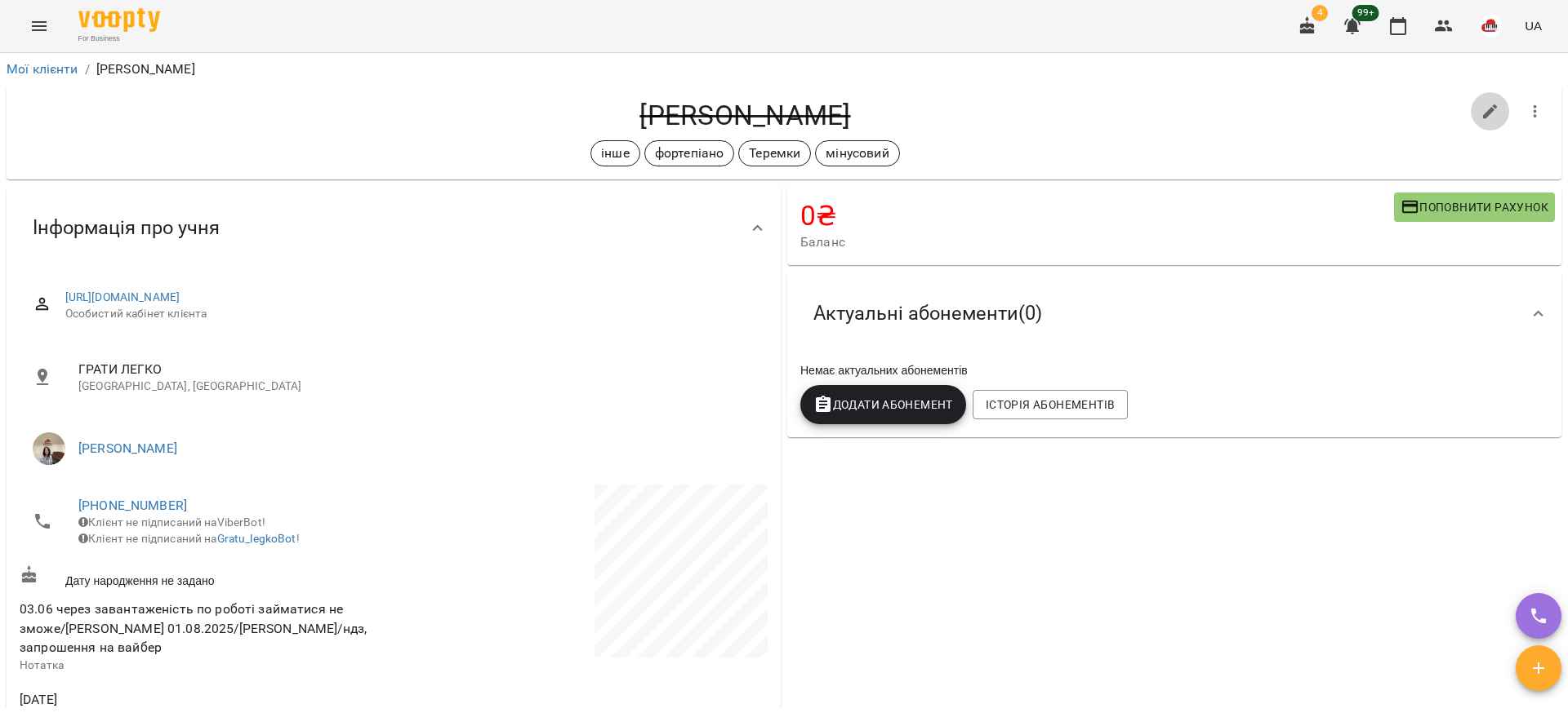
click at [1481, 97] on button "button" at bounding box center [1490, 111] width 39 height 39
select select "**"
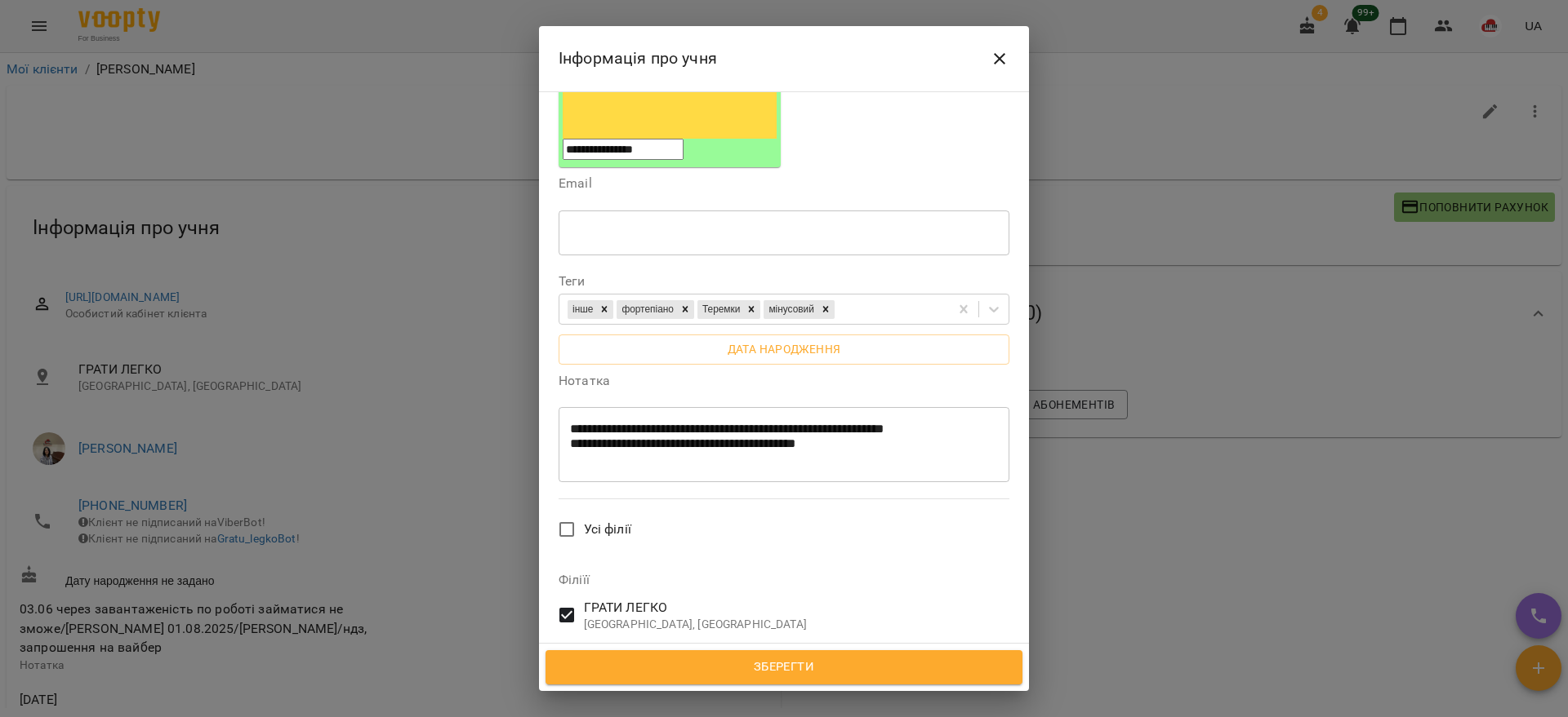
scroll to position [306, 0]
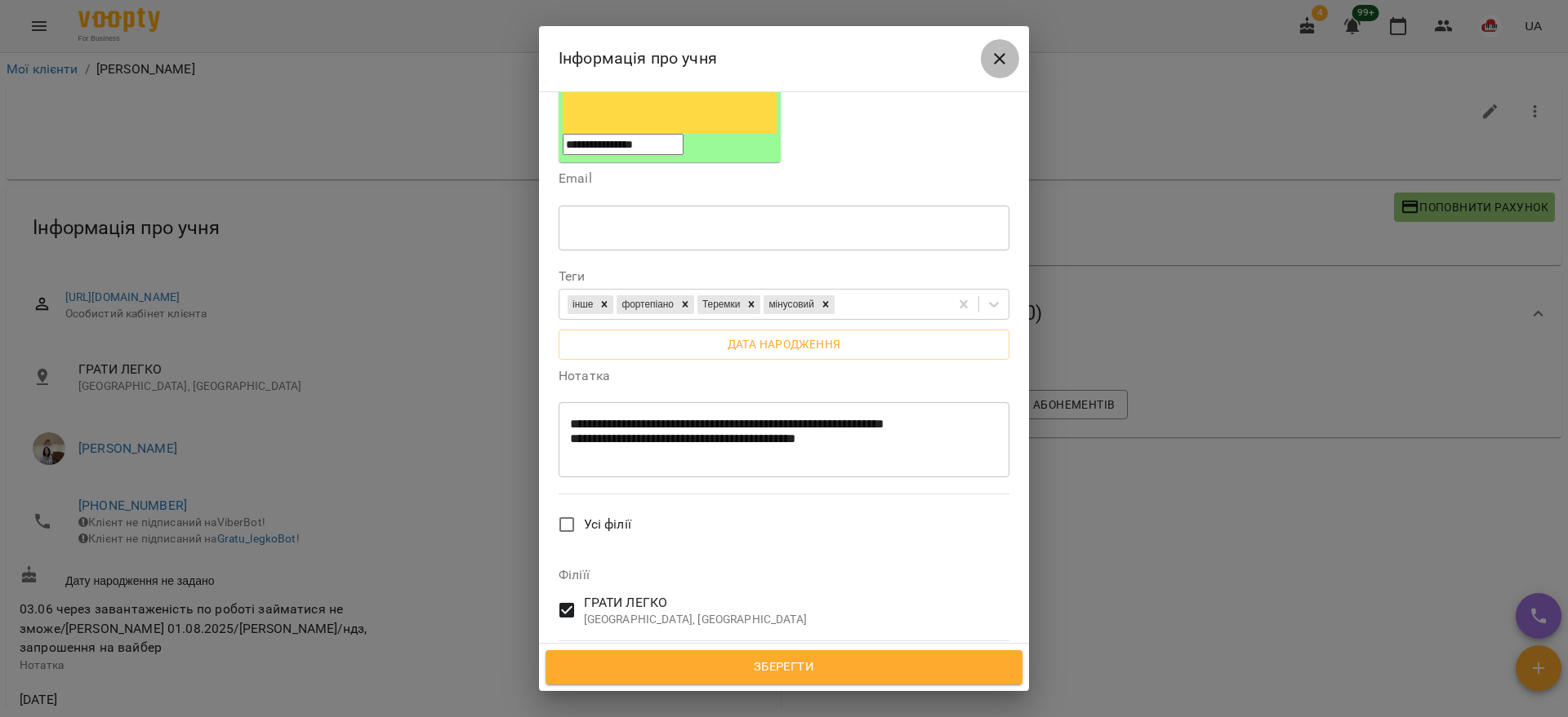
click at [1004, 52] on icon "Close" at bounding box center [1000, 59] width 20 height 20
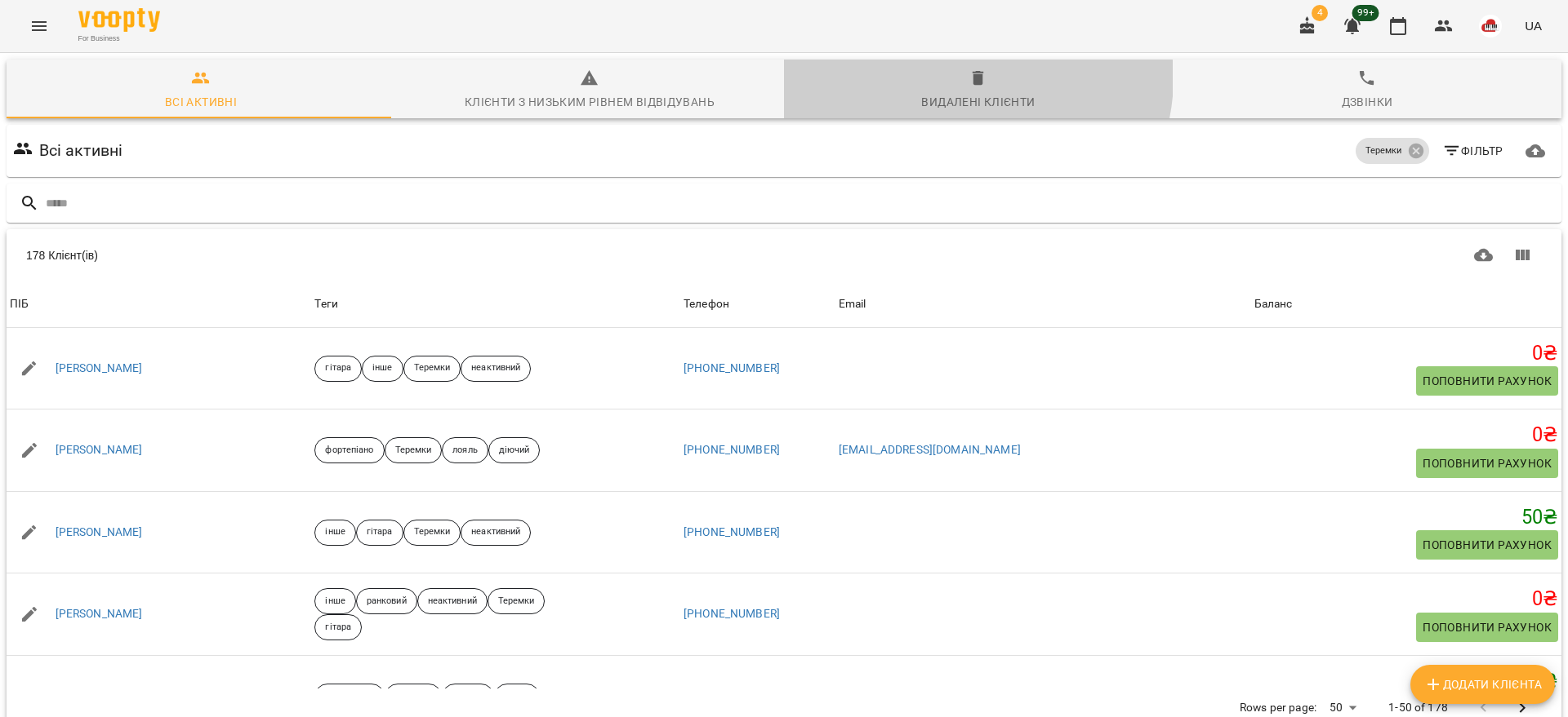
click at [973, 78] on icon "button" at bounding box center [979, 78] width 12 height 15
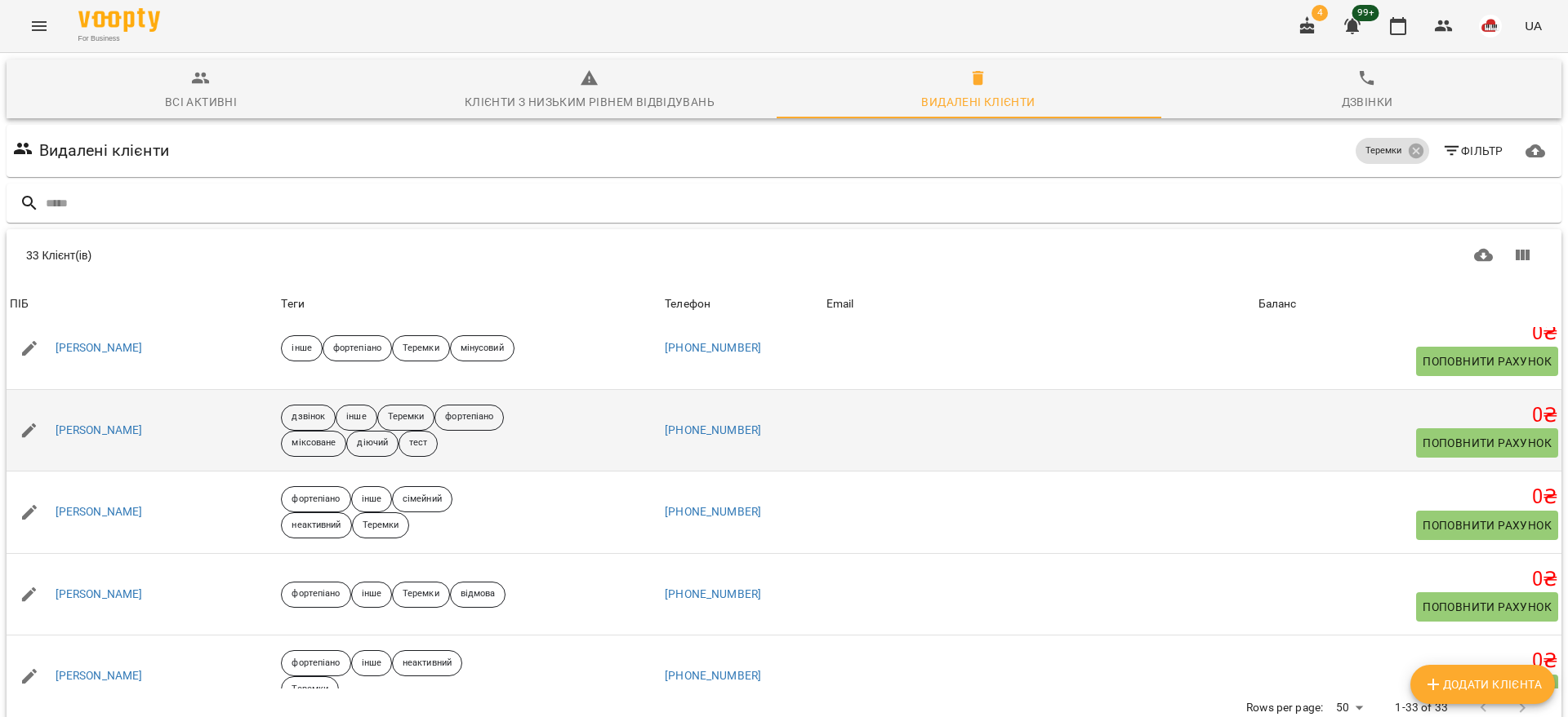
scroll to position [204, 0]
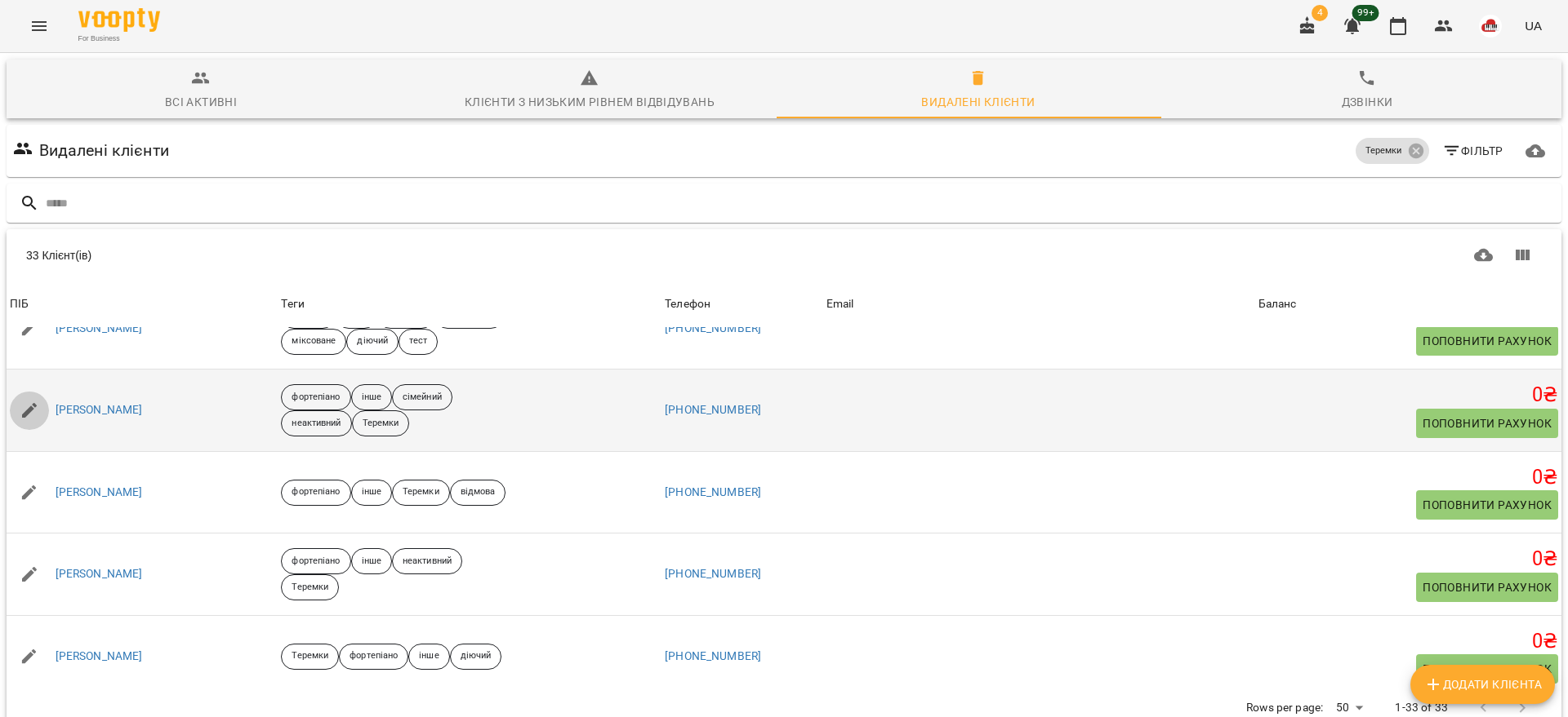
click at [24, 409] on icon "button" at bounding box center [30, 411] width 20 height 20
select select "**"
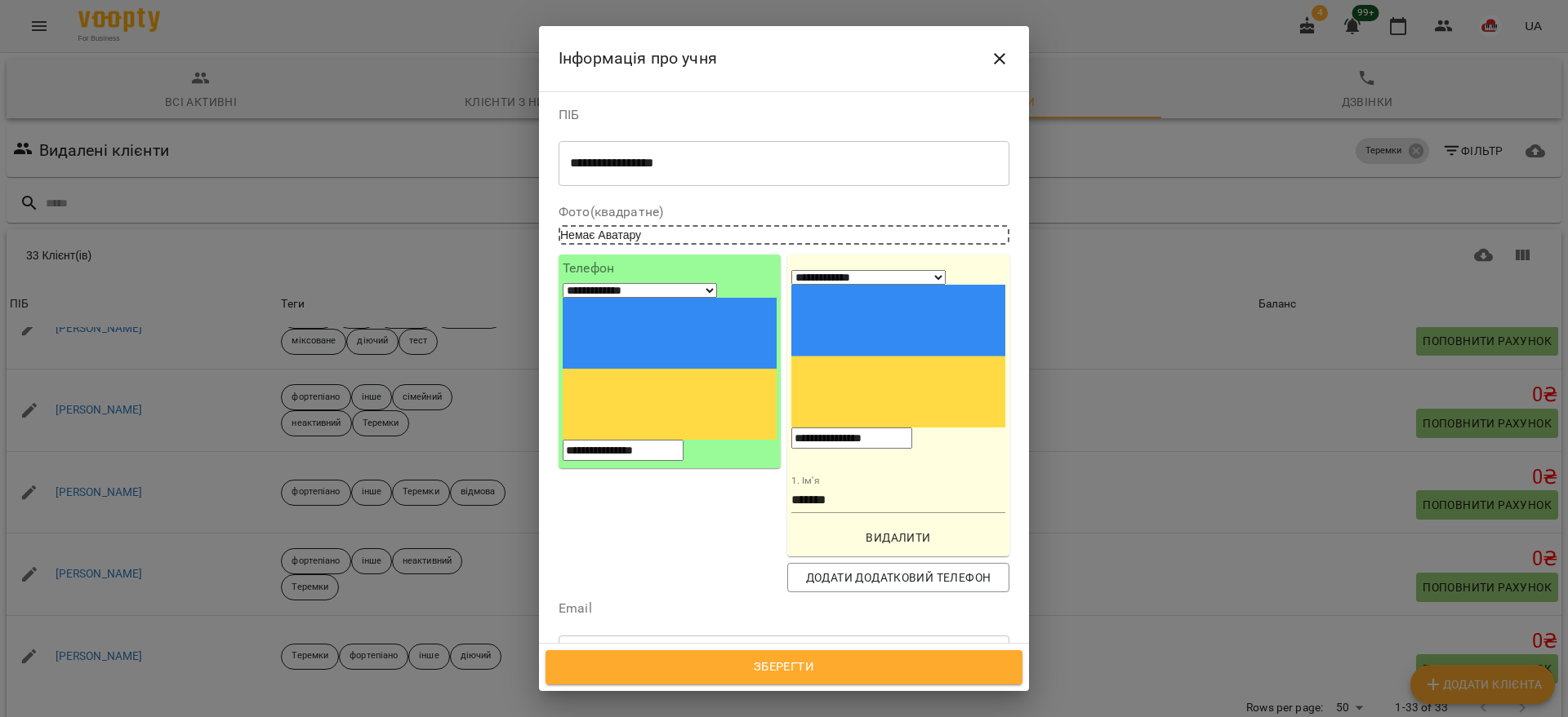
scroll to position [306, 0]
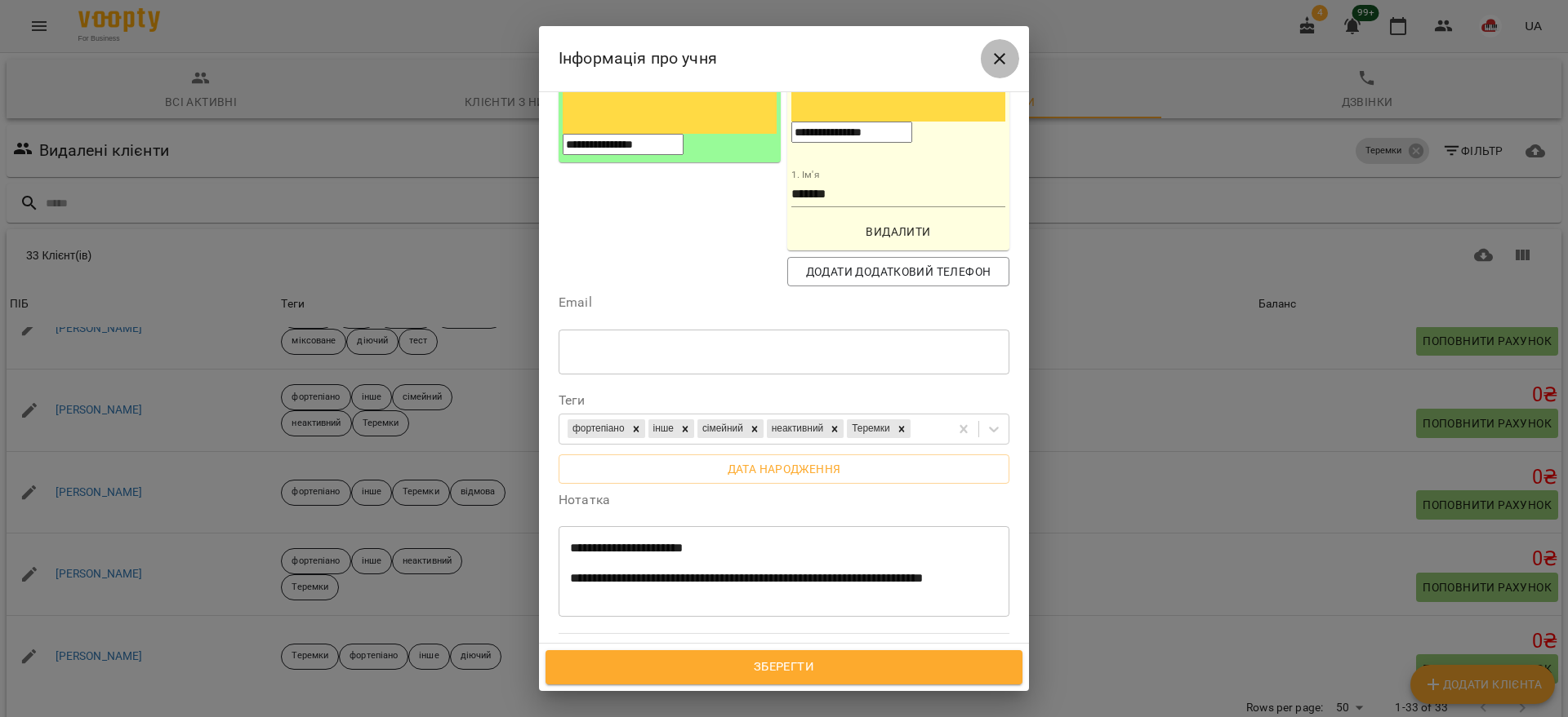
click at [997, 52] on icon "Close" at bounding box center [1000, 59] width 20 height 20
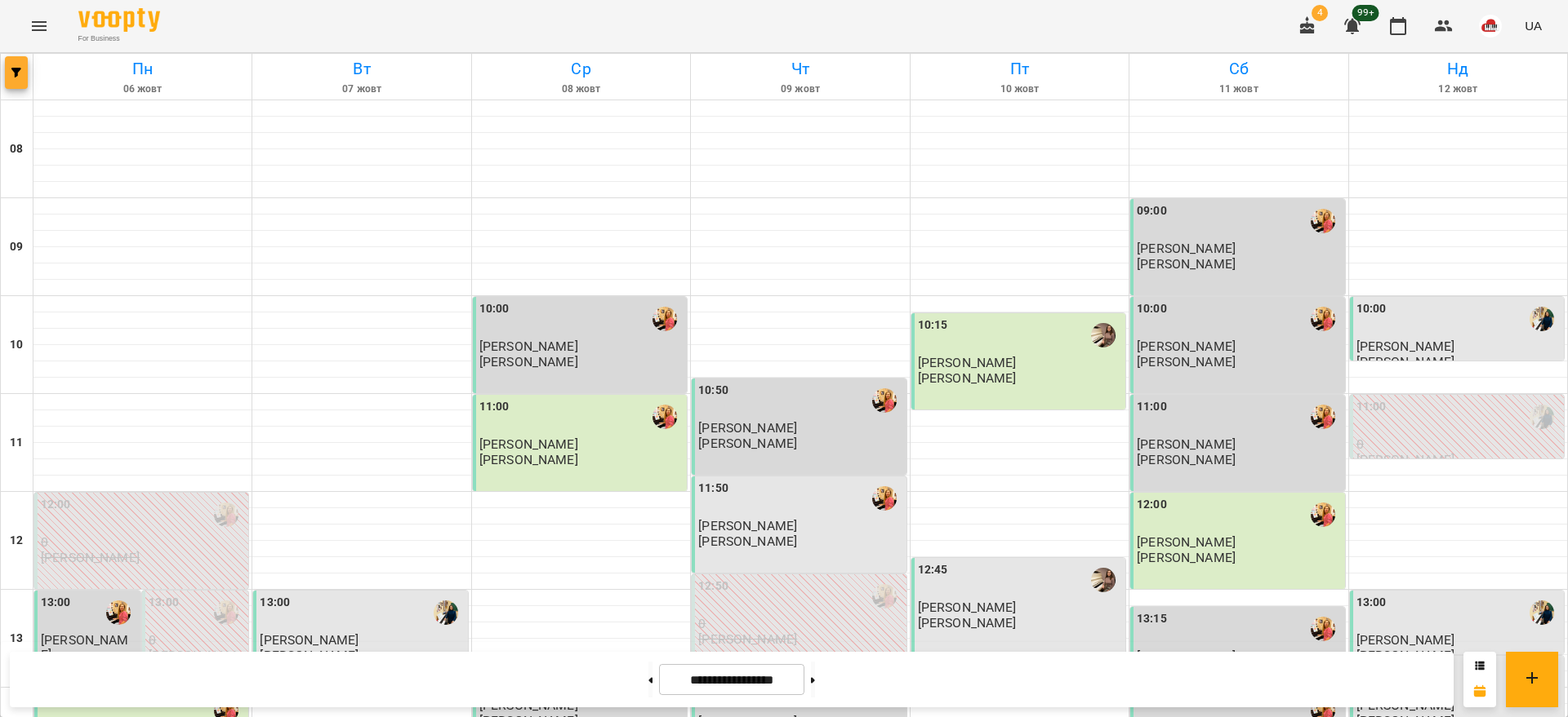
click at [12, 62] on button "button" at bounding box center [16, 72] width 23 height 33
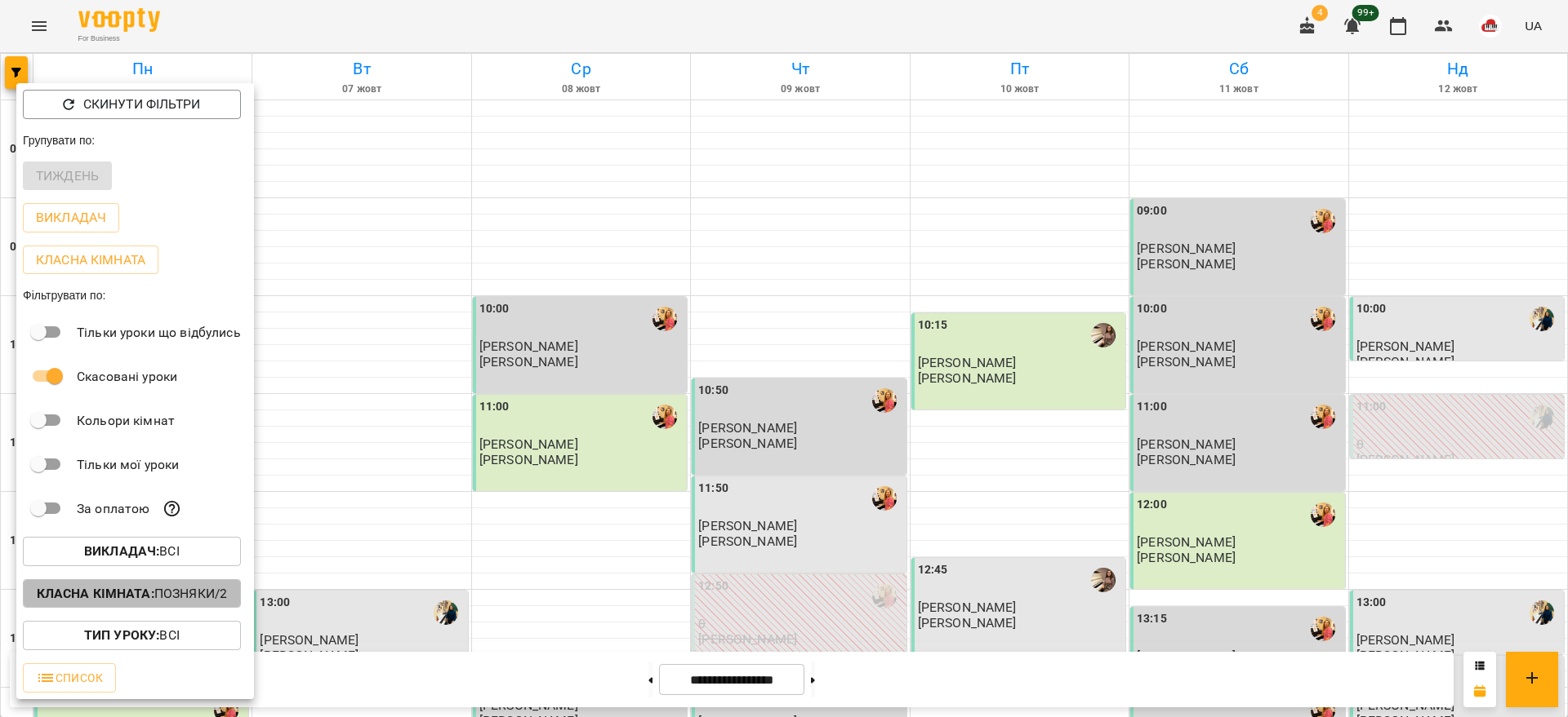
click at [177, 594] on p "Класна кімната : Позняки/2" at bounding box center [132, 594] width 191 height 20
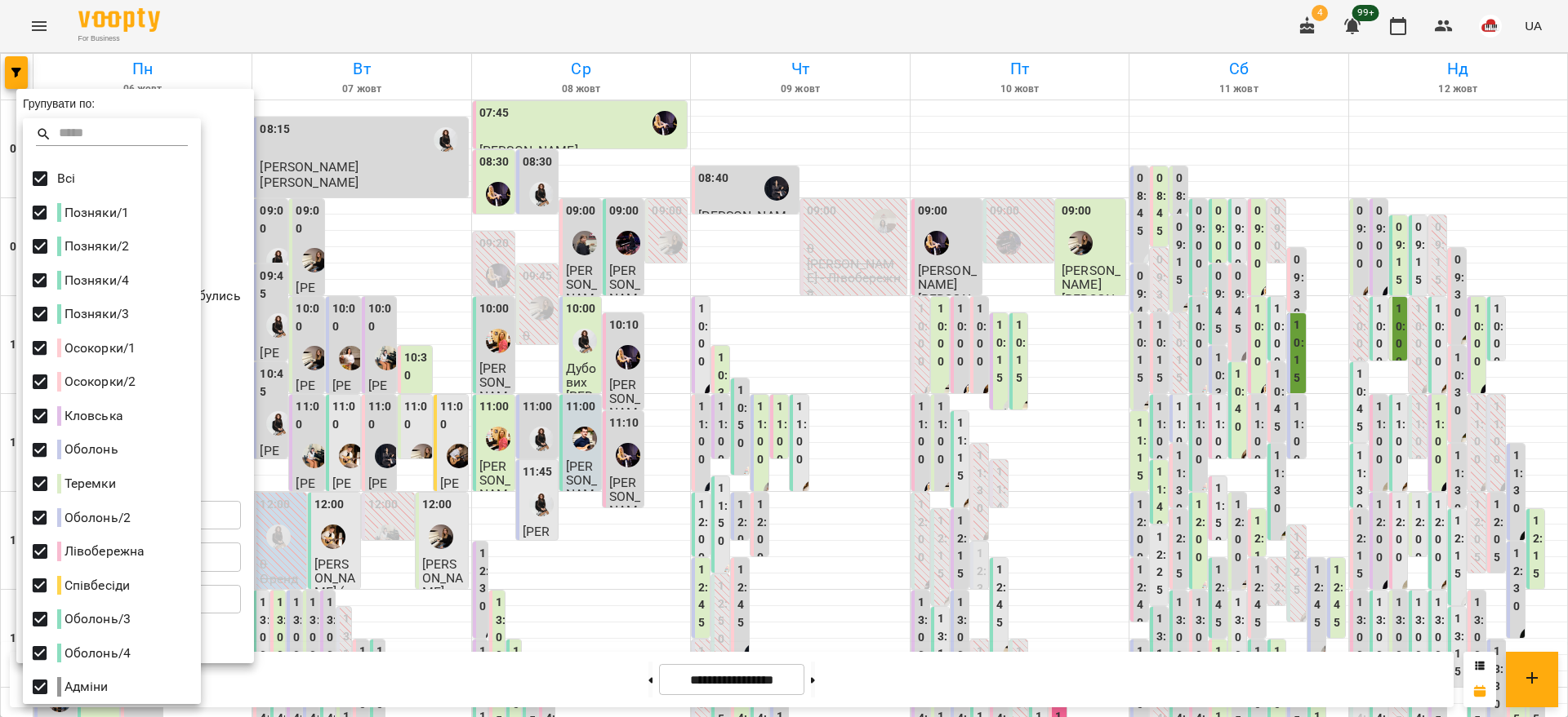
scroll to position [3, 0]
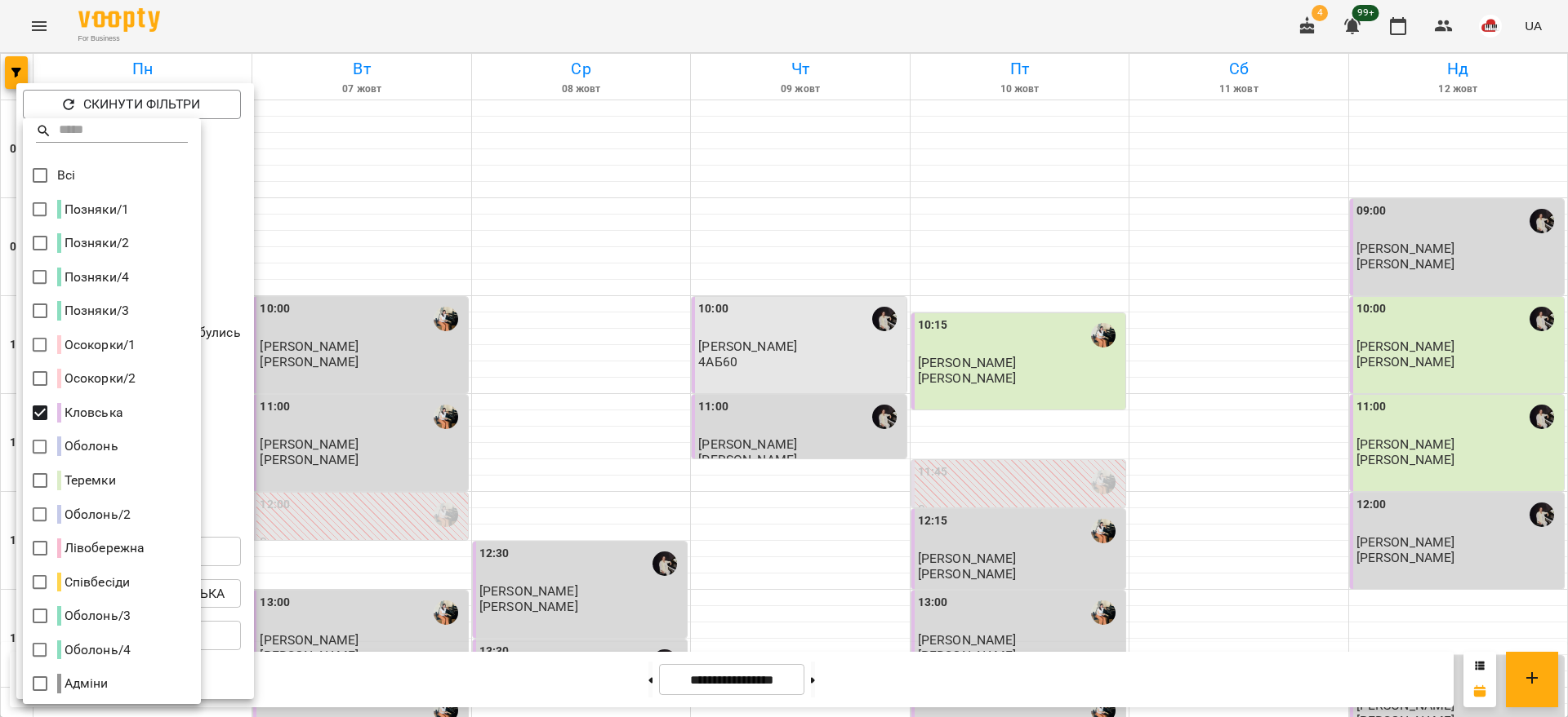
click at [639, 157] on div at bounding box center [784, 358] width 1568 height 717
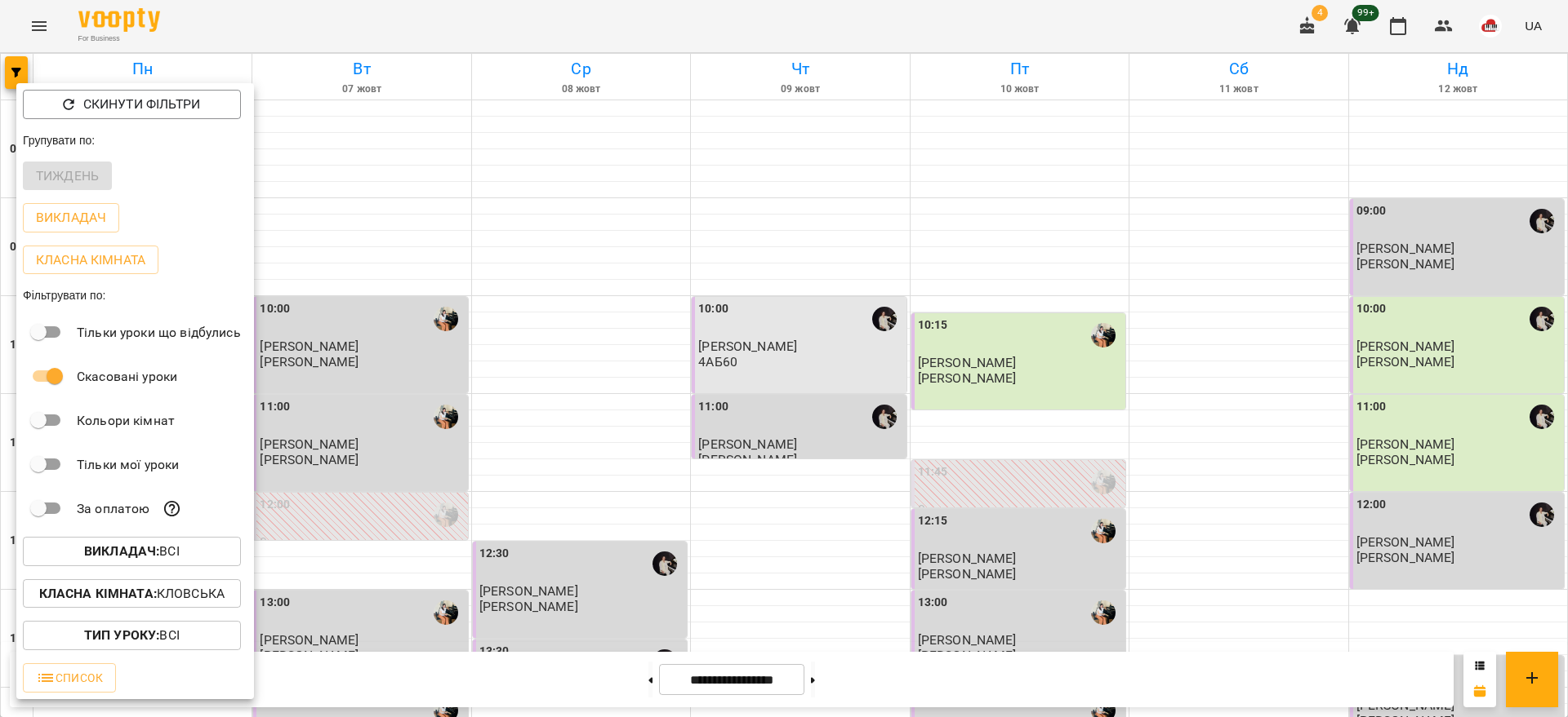
click at [396, 177] on div at bounding box center [784, 358] width 1568 height 717
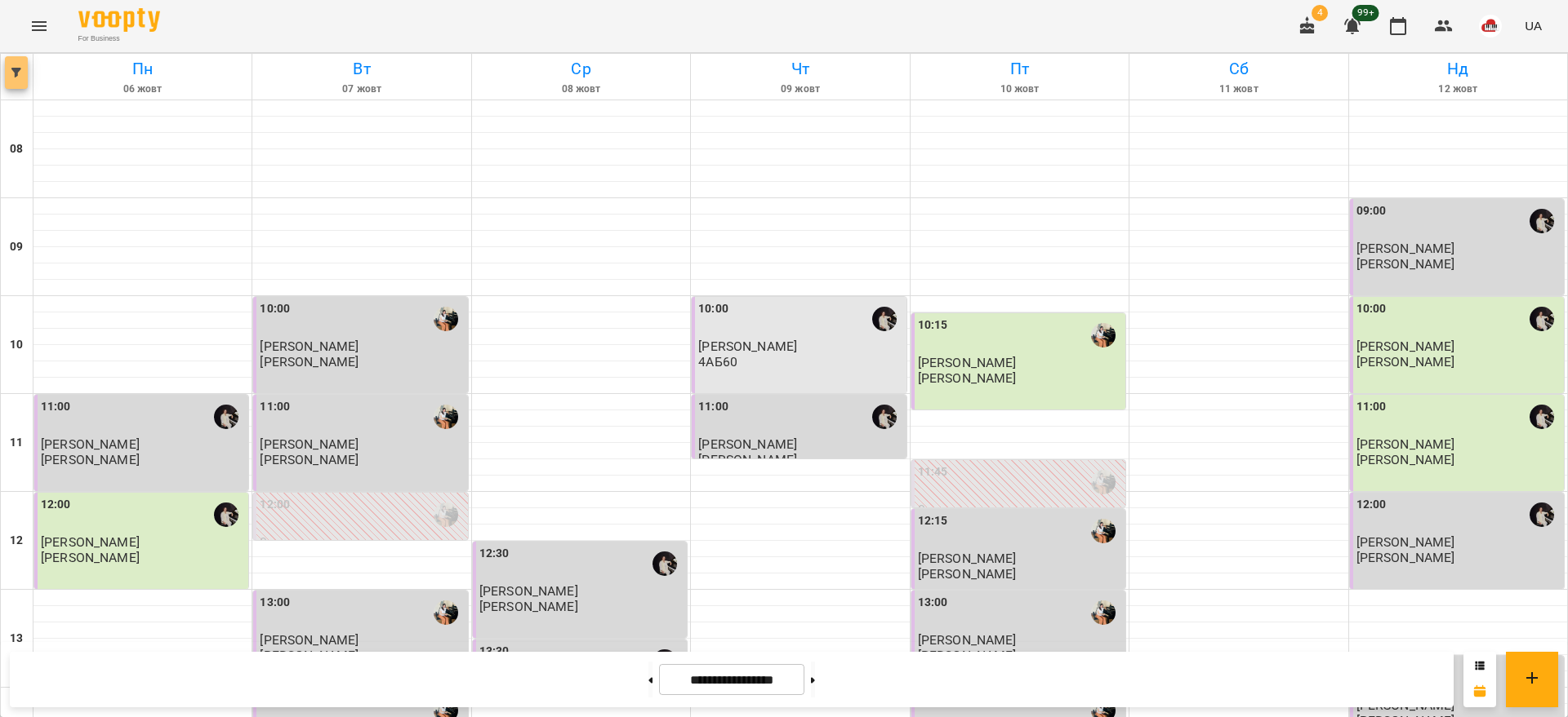
click at [16, 68] on icon "button" at bounding box center [17, 72] width 10 height 10
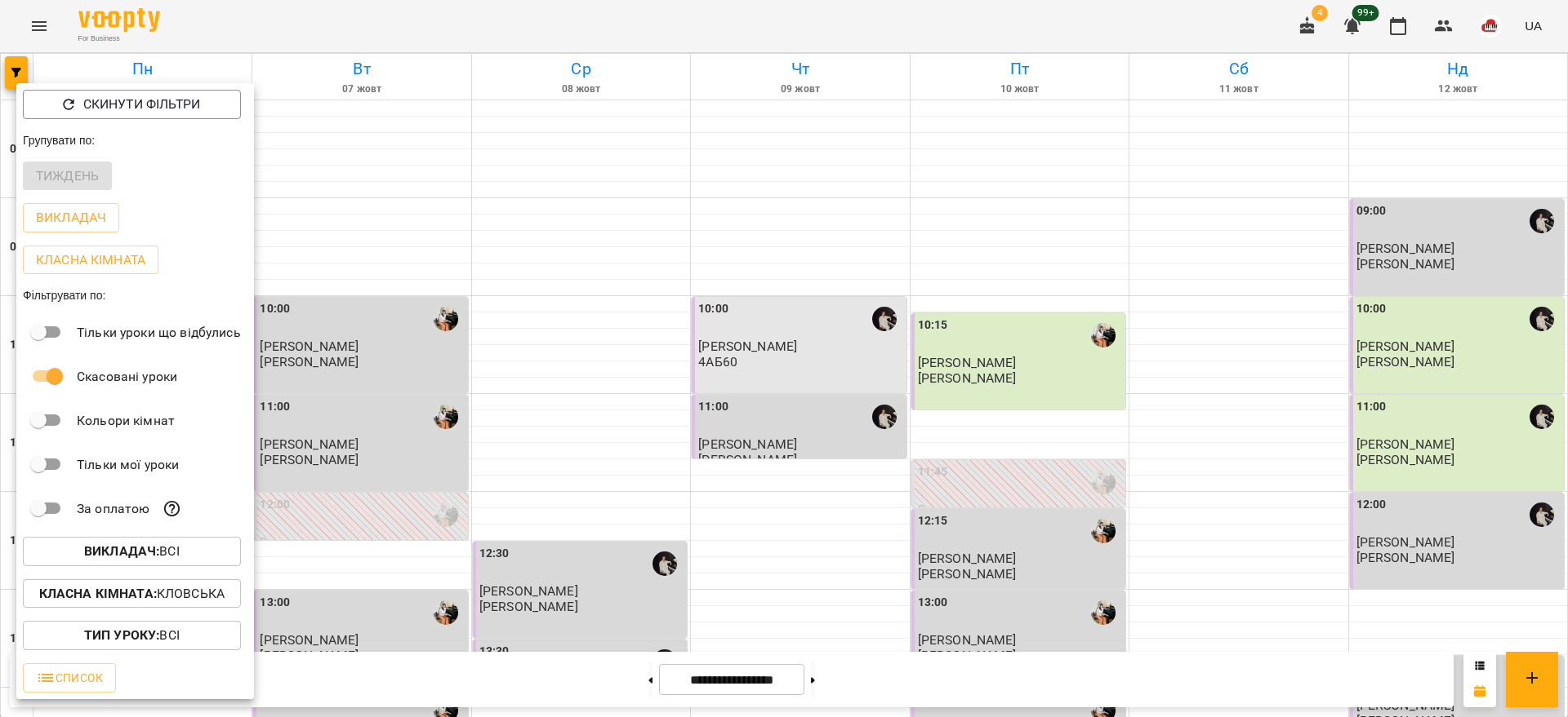
click at [571, 190] on div at bounding box center [784, 358] width 1568 height 717
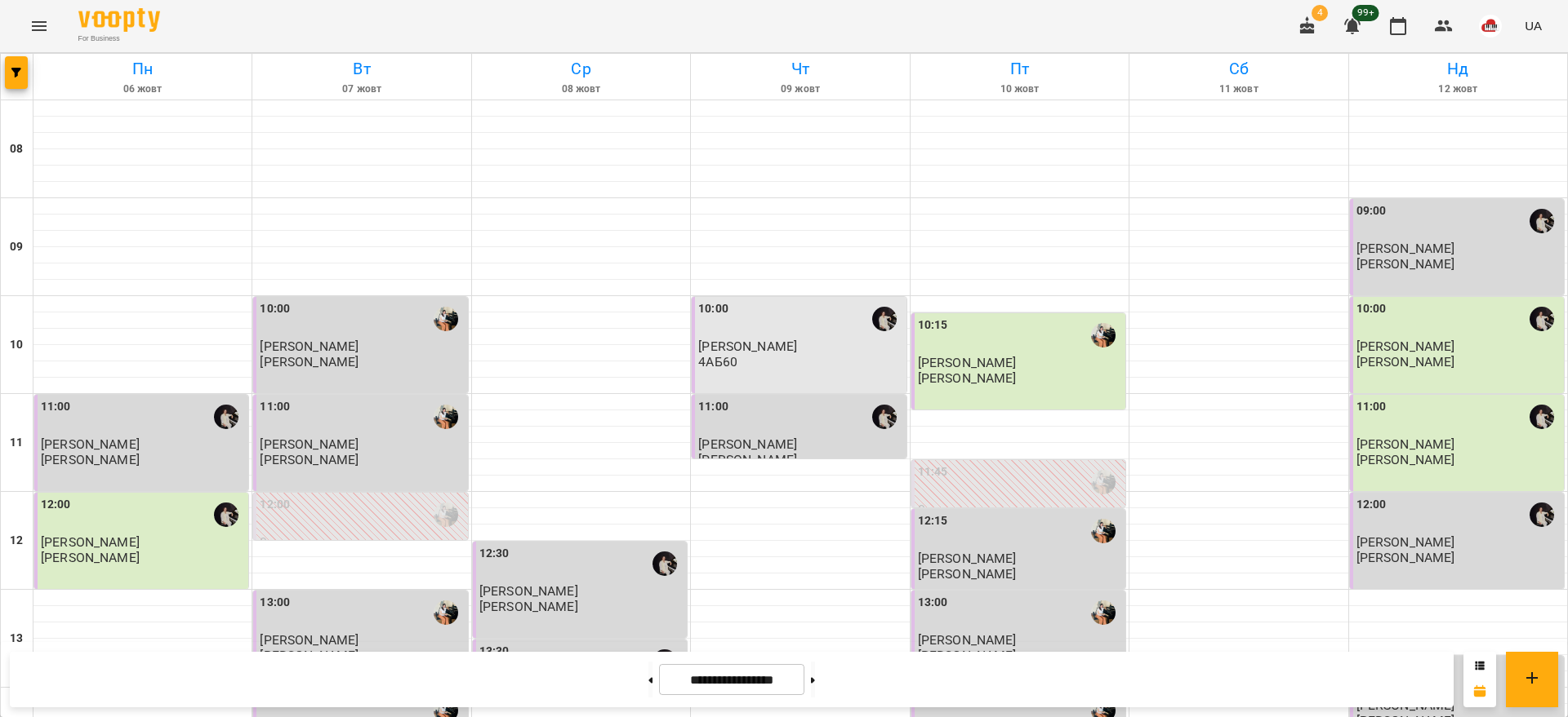
scroll to position [730, 0]
